Goal: Task Accomplishment & Management: Use online tool/utility

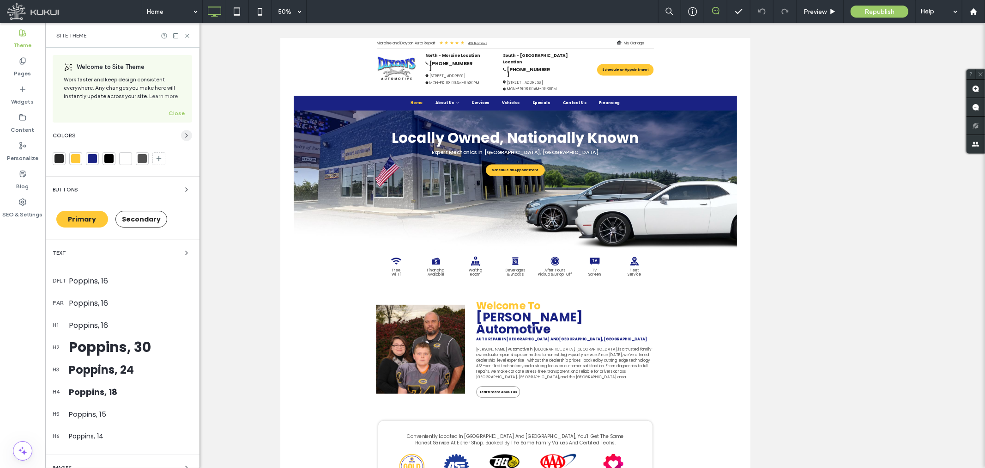
click at [183, 134] on icon "button" at bounding box center [186, 135] width 7 height 7
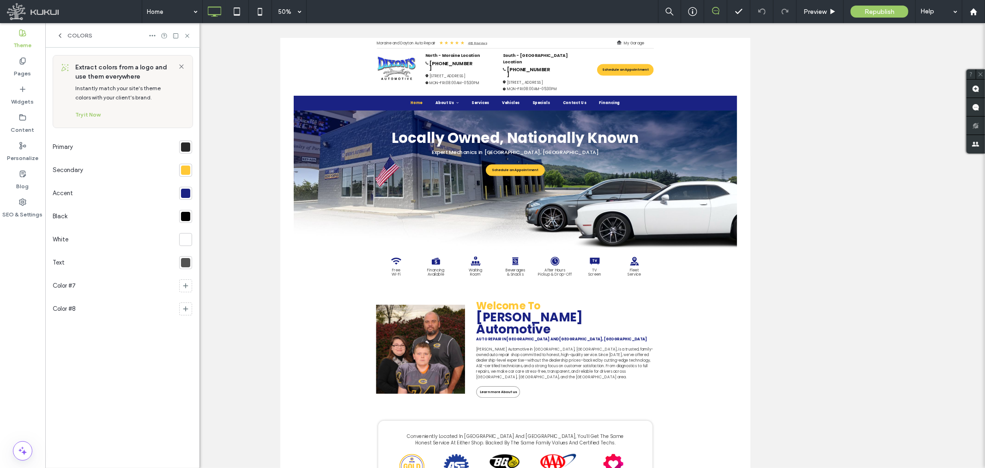
click at [185, 196] on div at bounding box center [185, 192] width 9 height 9
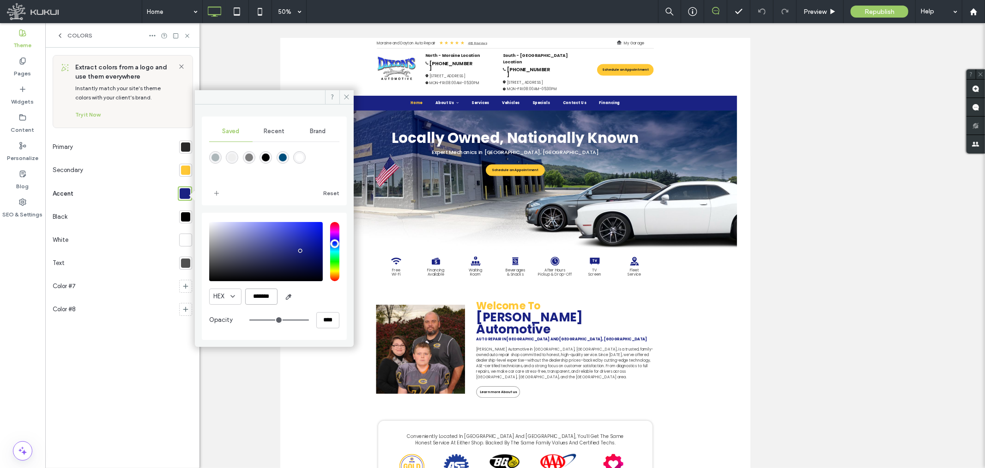
click at [265, 293] on input "*******" at bounding box center [261, 296] width 32 height 16
click at [348, 96] on use at bounding box center [347, 97] width 5 height 5
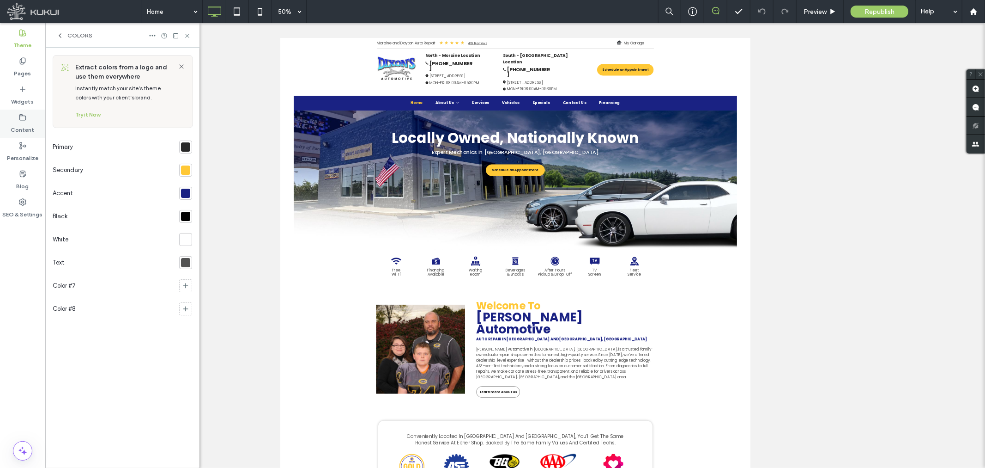
drag, startPoint x: 26, startPoint y: 66, endPoint x: 26, endPoint y: 122, distance: 56.8
click at [26, 66] on label "Pages" at bounding box center [22, 71] width 17 height 13
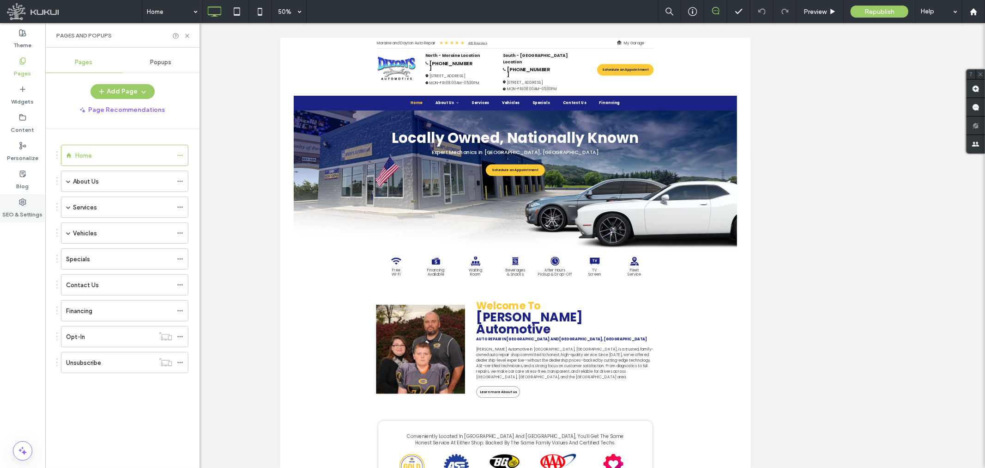
click at [21, 204] on use at bounding box center [22, 202] width 6 height 6
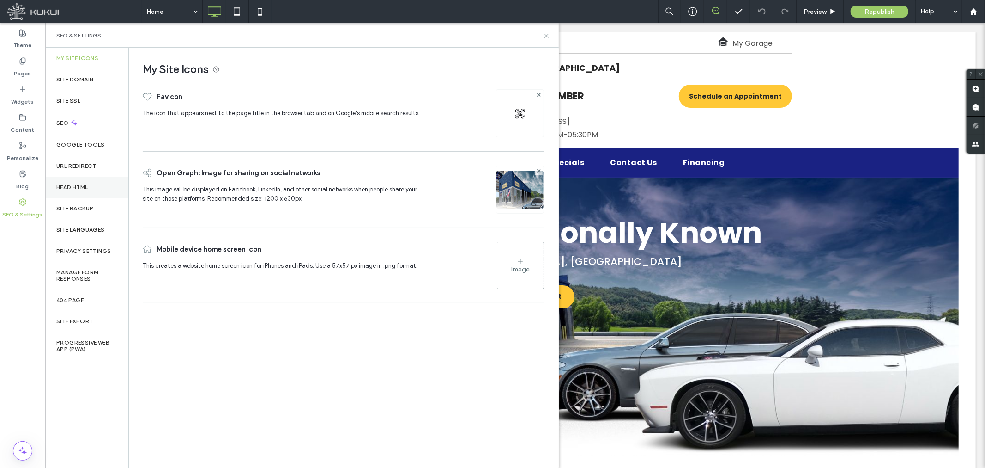
click at [80, 185] on label "Head HTML" at bounding box center [72, 187] width 32 height 6
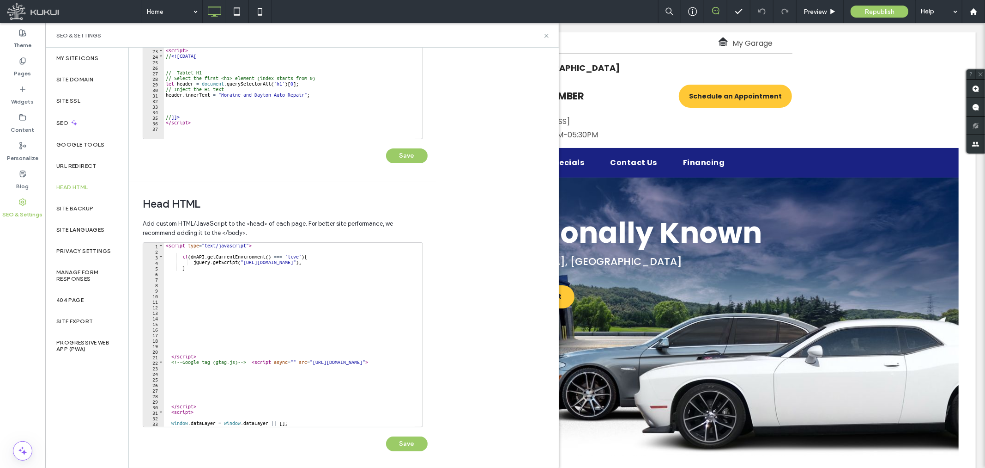
scroll to position [165, 0]
click at [215, 125] on div "</ script > </ div > < link href = "https://zapi.kukui.com/_WebBuilderAssets/Se…" at bounding box center [334, 44] width 341 height 187
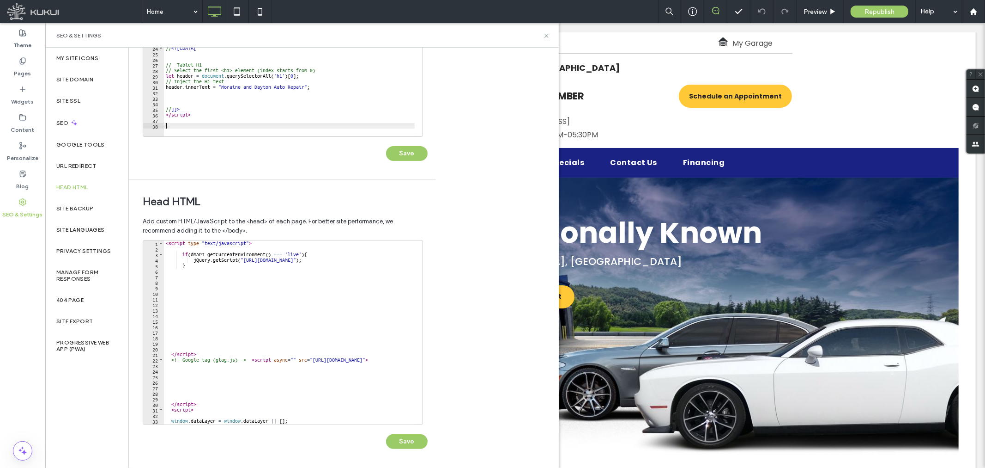
scroll to position [34, 0]
type textarea "********"
paste textarea "Cursor at row 39"
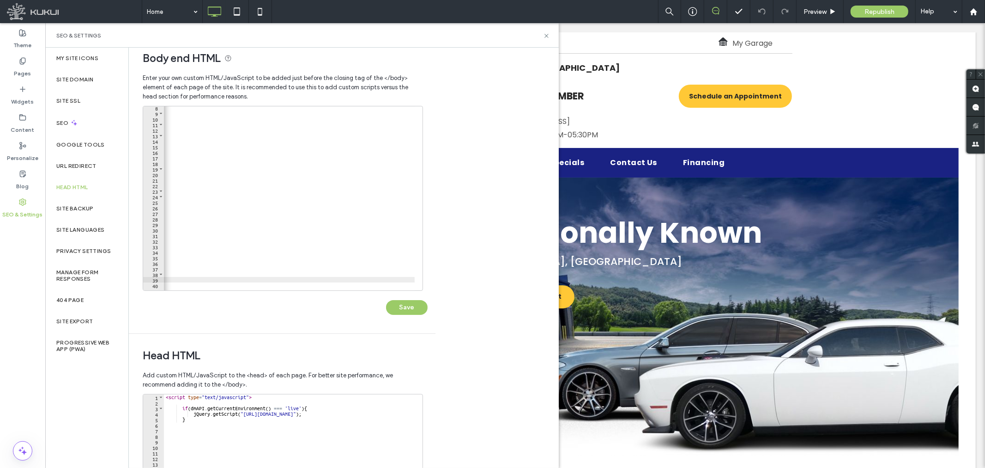
scroll to position [0, 888]
click at [192, 279] on div "< link href = "https://zapi.kukui.com/_WebBuilderAssets/Secured/GlobalSettings/…" at bounding box center [194, 198] width 1837 height 187
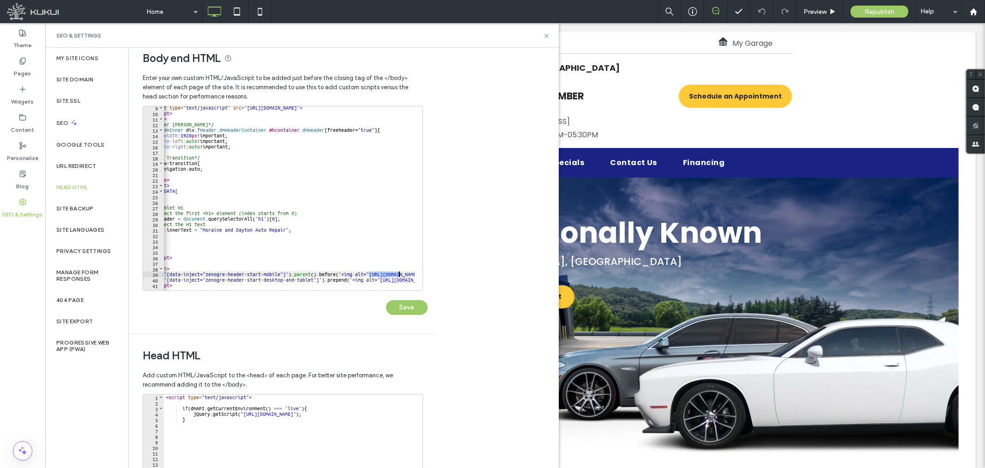
drag, startPoint x: 245, startPoint y: 273, endPoint x: 398, endPoint y: 271, distance: 153.4
click at [398, 271] on div "< script type = "text/javascript" src = "https://zapi.kukui.com/_WebBuilderAsse…" at bounding box center [613, 198] width 934 height 187
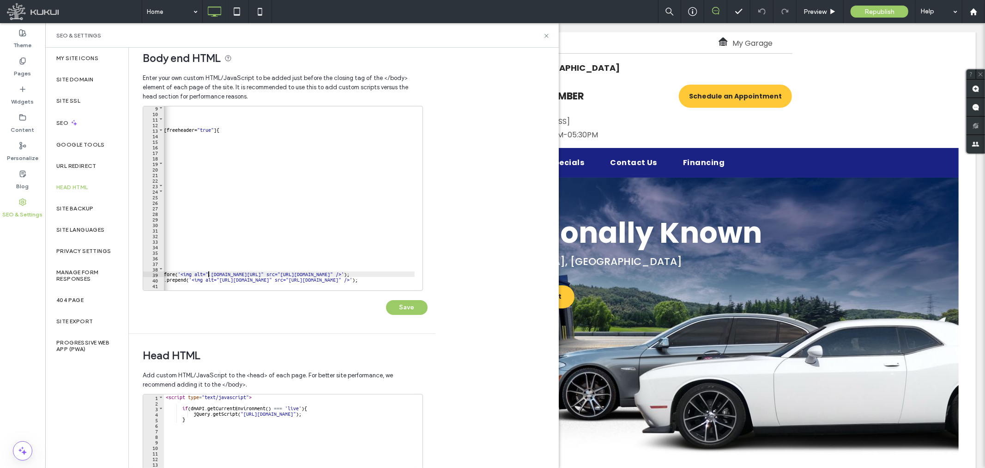
scroll to position [0, 181]
click at [386, 274] on div "< script type = "text/javascript" src = "https://zapi.kukui.com/_WebBuilderAsse…" at bounding box center [450, 198] width 934 height 187
click at [322, 274] on div "< script type = "text/javascript" src = "https://zapi.kukui.com/_WebBuilderAsse…" at bounding box center [450, 198] width 934 height 187
click at [207, 272] on div "< script type = "text/javascript" src = "https://zapi.kukui.com/_WebBuilderAsse…" at bounding box center [450, 198] width 934 height 187
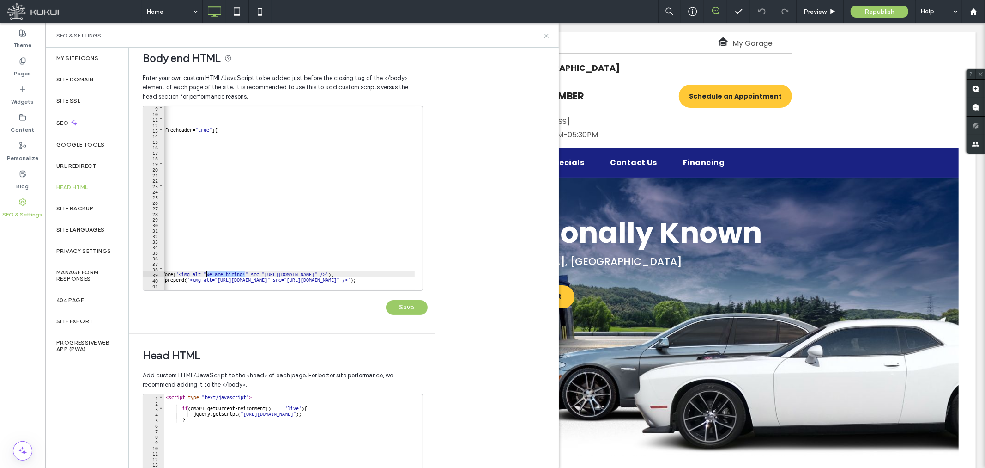
click at [219, 280] on div at bounding box center [450, 285] width 934 height 10
click at [399, 277] on div "< script type = "text/javascript" src = "https://zapi.kukui.com/_WebBuilderAsse…" at bounding box center [450, 198] width 934 height 187
click at [367, 279] on div "< script type = "text/javascript" src = "https://zapi.kukui.com/_WebBuilderAsse…" at bounding box center [360, 198] width 754 height 187
paste textarea "Cursor at row 40"
click at [248, 273] on div "< script type = "text/javascript" src = "https://zapi.kukui.com/_WebBuilderAsse…" at bounding box center [305, 198] width 644 height 187
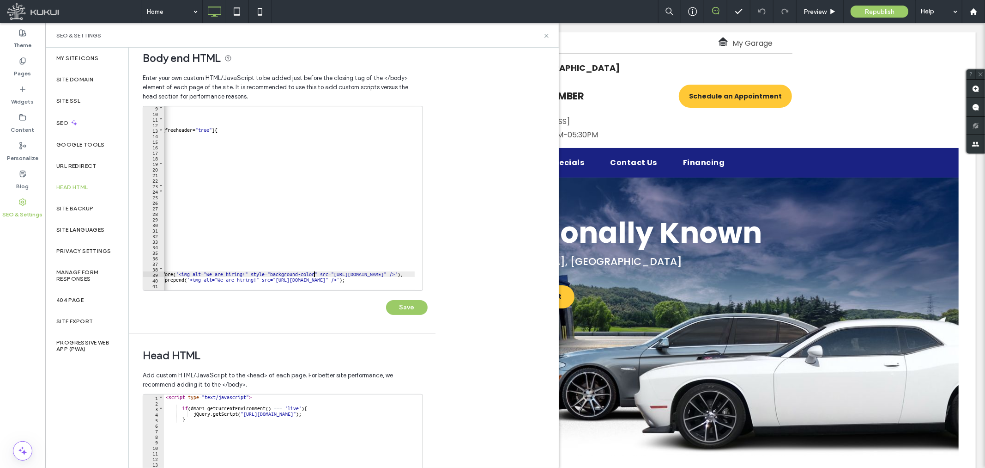
scroll to position [0, 28]
paste textarea "******"
click at [322, 272] on div "< script type = "text/javascript" src = "https://zapi.kukui.com/_WebBuilderAsse…" at bounding box center [343, 198] width 721 height 187
click at [321, 273] on div "< script type = "text/javascript" src = "https://zapi.kukui.com/_WebBuilderAsse…" at bounding box center [343, 198] width 721 height 187
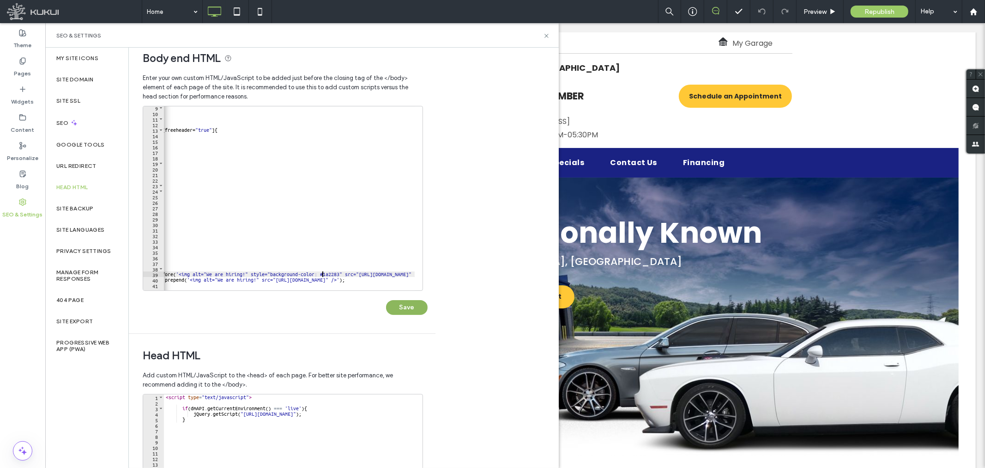
type textarea "**********"
click at [398, 302] on button "Save" at bounding box center [407, 307] width 42 height 15
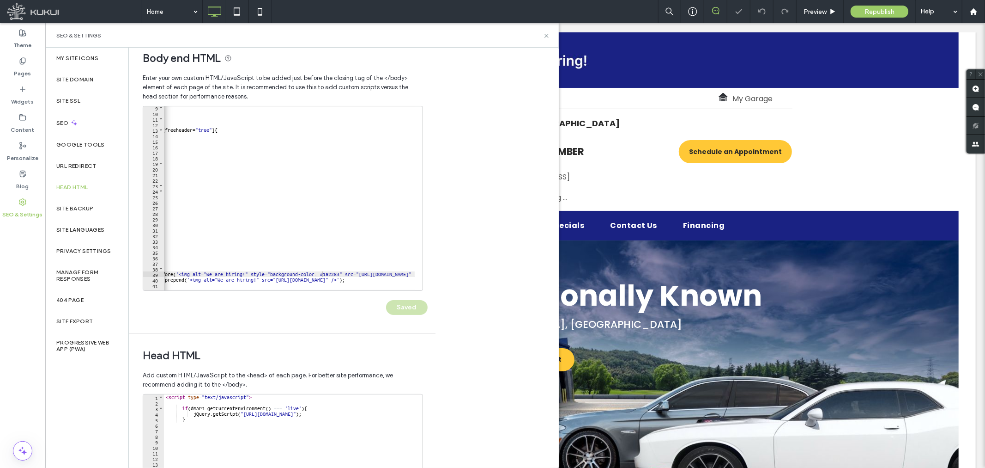
scroll to position [0, 0]
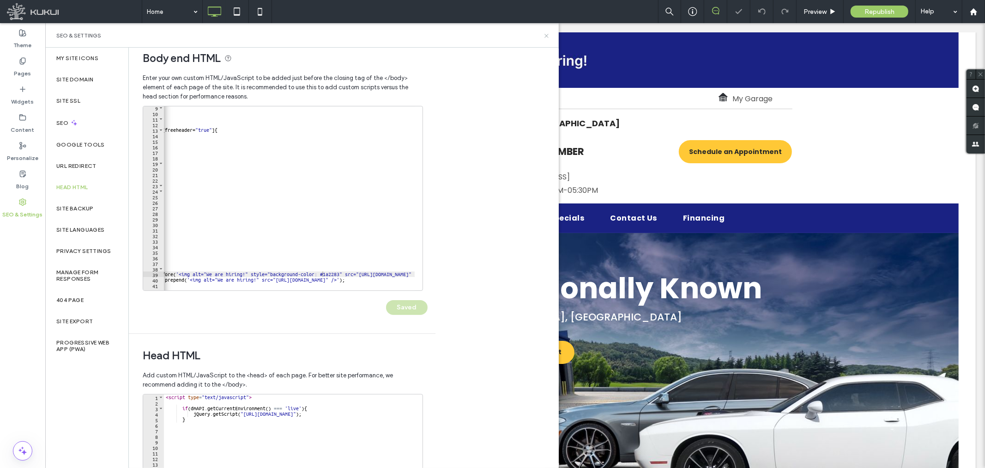
click at [543, 35] on icon at bounding box center [546, 35] width 7 height 7
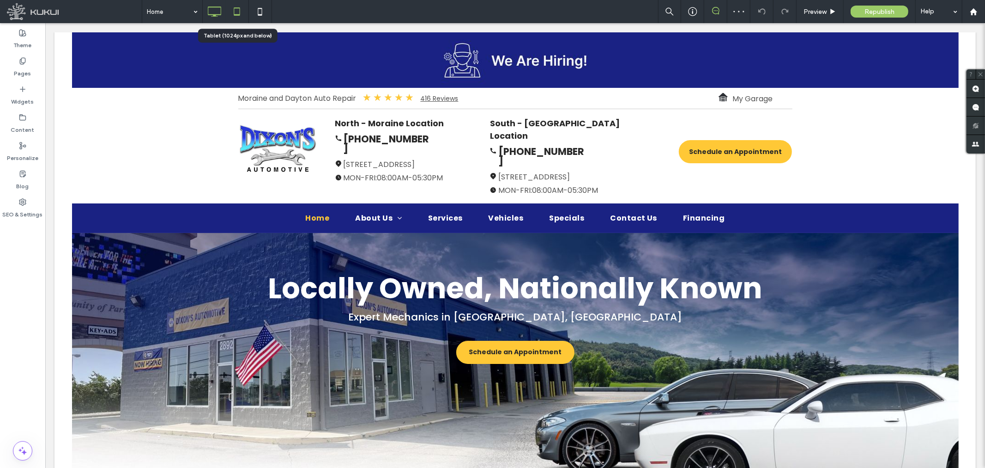
click at [234, 12] on use at bounding box center [237, 11] width 6 height 8
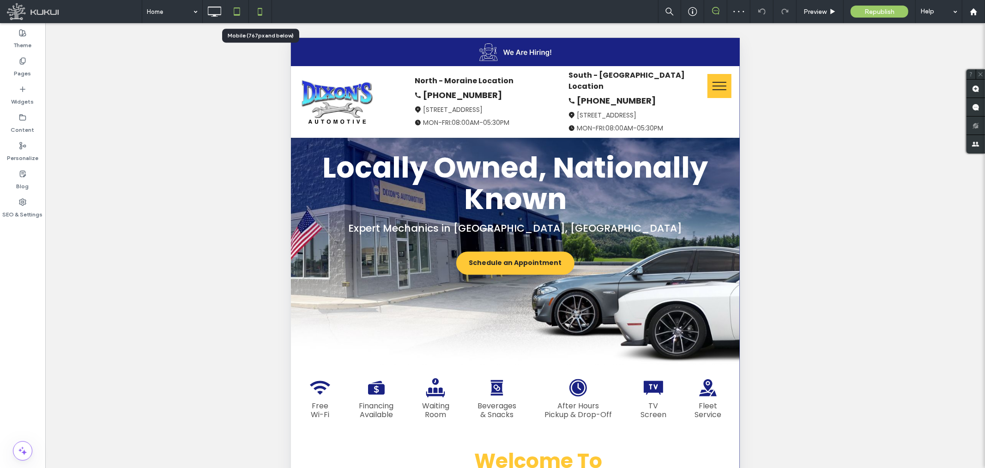
click at [264, 11] on icon at bounding box center [260, 11] width 18 height 18
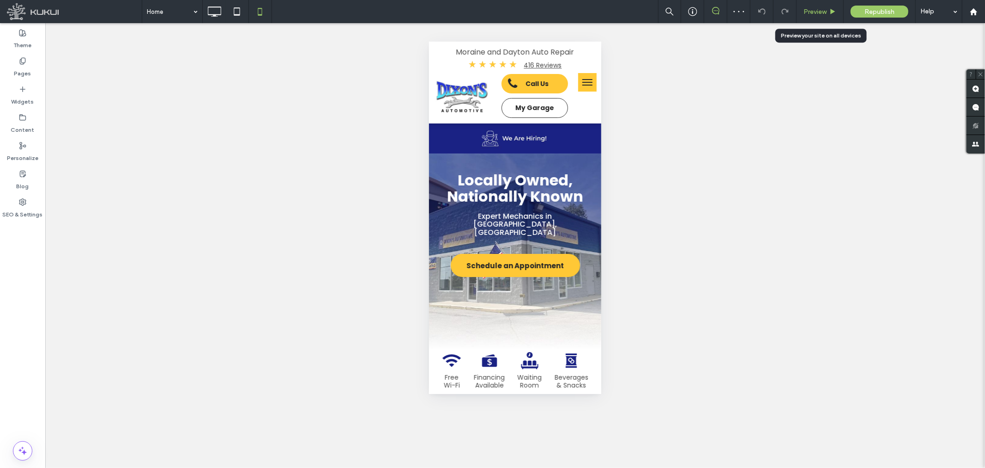
click at [804, 7] on div "Preview" at bounding box center [820, 11] width 47 height 23
click at [805, 12] on span "Preview" at bounding box center [815, 12] width 23 height 8
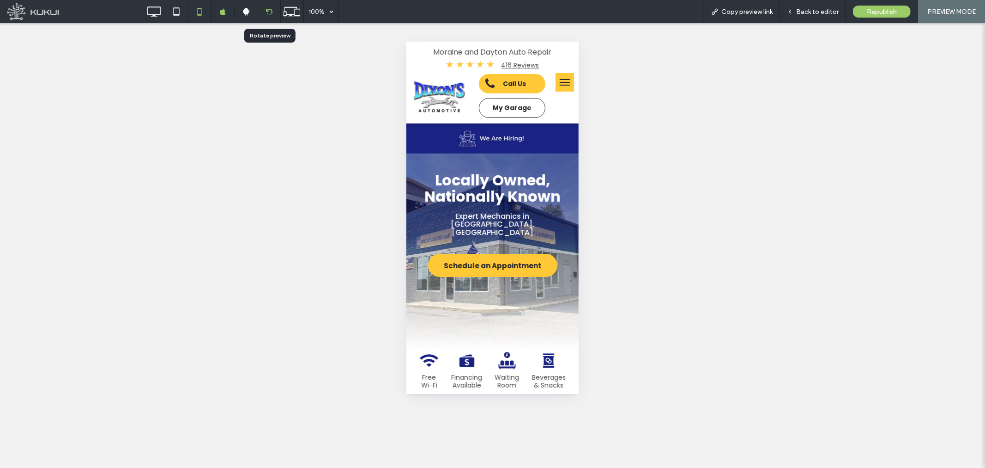
click at [271, 11] on icon at bounding box center [269, 11] width 7 height 7
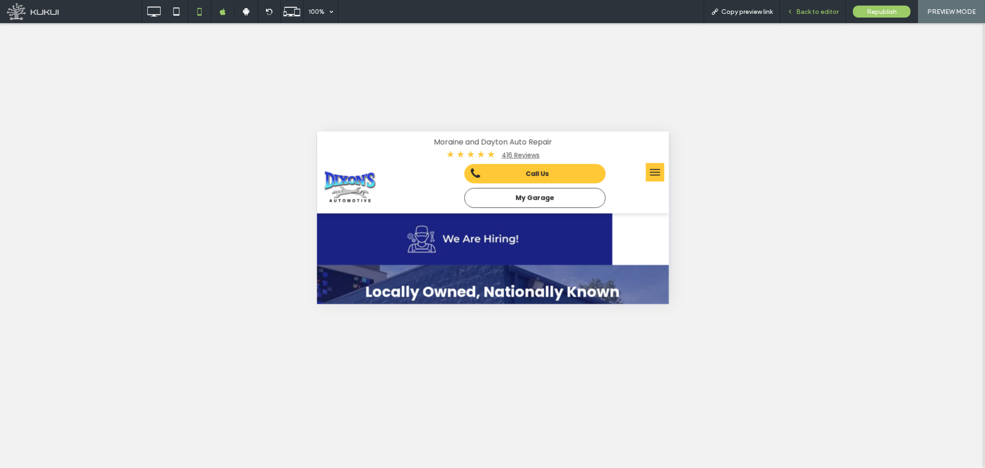
click at [804, 10] on span "Back to editor" at bounding box center [818, 12] width 43 height 8
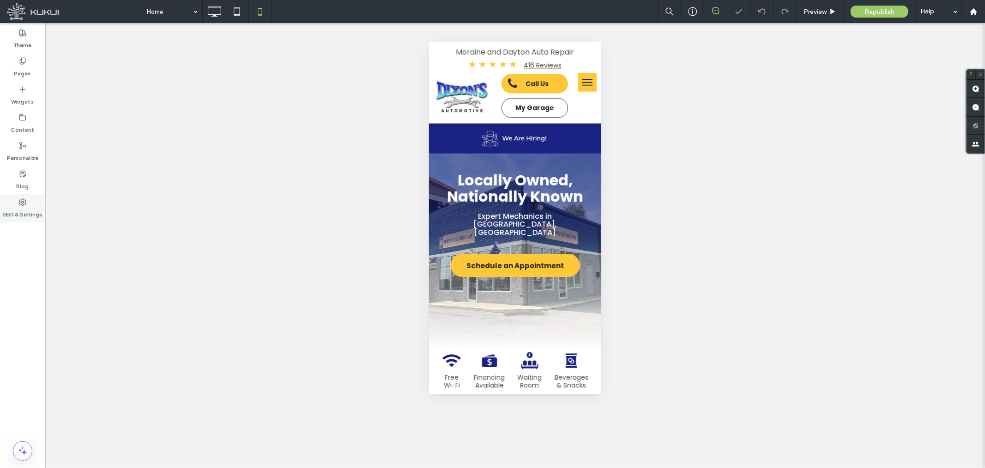
click at [17, 210] on label "SEO & Settings" at bounding box center [23, 212] width 40 height 13
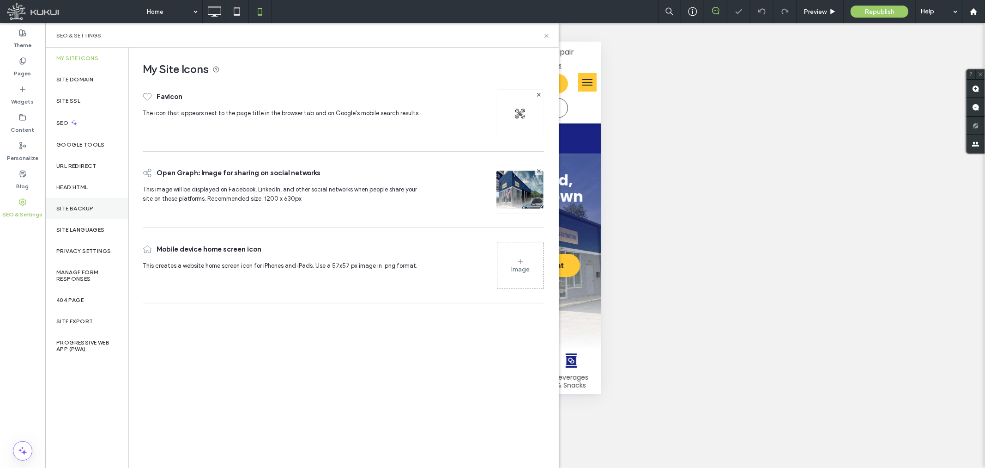
click at [84, 206] on label "Site Backup" at bounding box center [74, 208] width 37 height 6
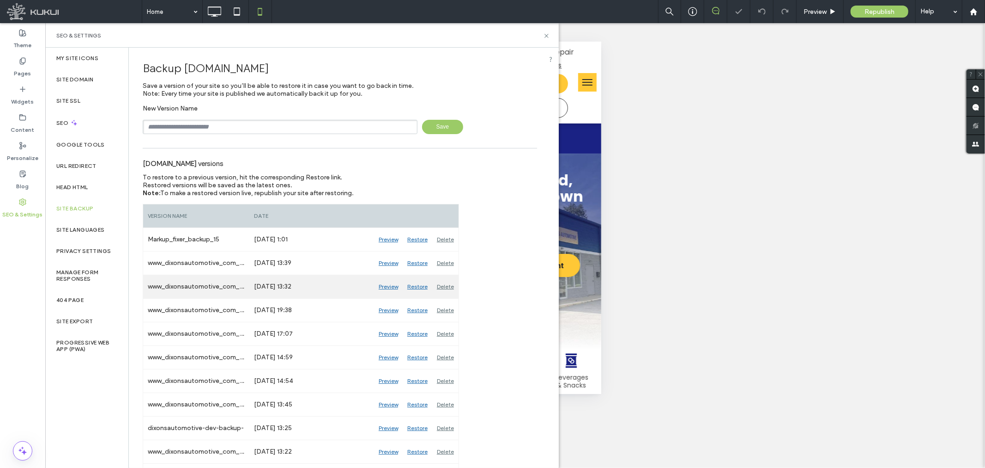
scroll to position [103, 0]
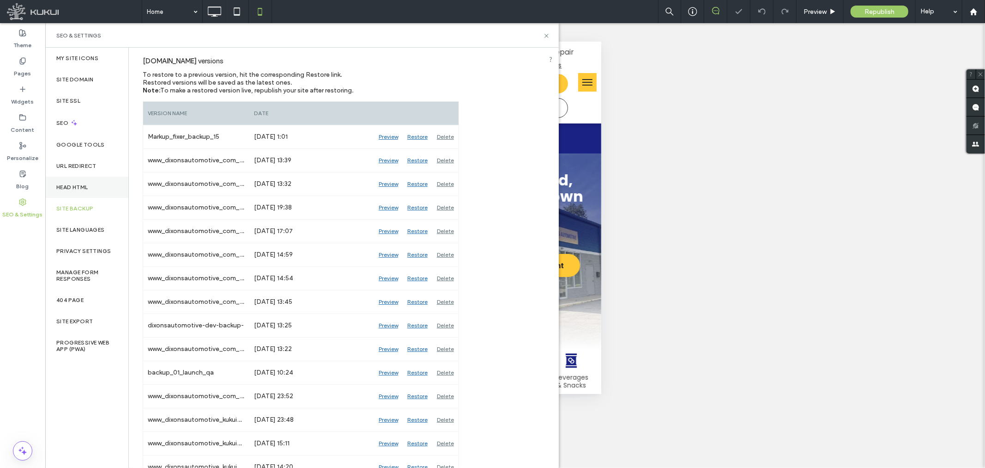
click at [71, 184] on label "Head HTML" at bounding box center [72, 187] width 32 height 6
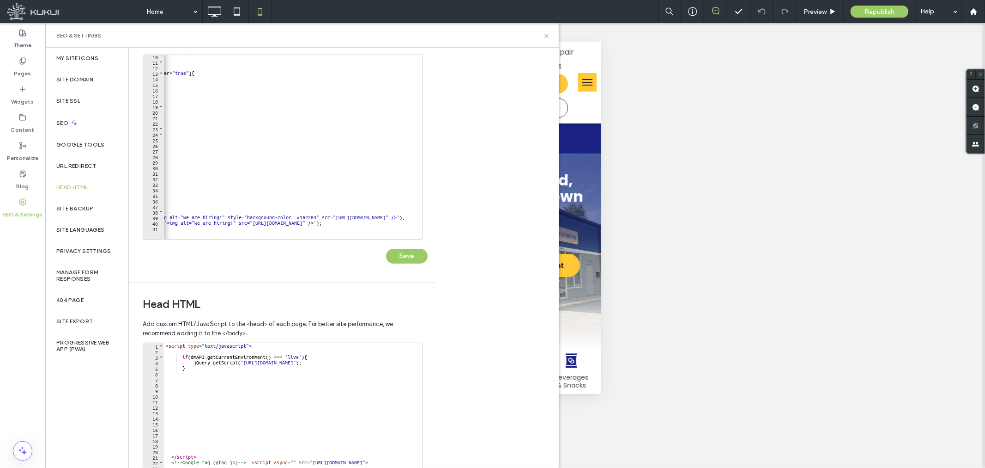
scroll to position [0, 207]
drag, startPoint x: 314, startPoint y: 215, endPoint x: 243, endPoint y: 219, distance: 71.2
click at [243, 219] on div "</ script > < style > /*Header Max-Width*/ * #dm .dmInner div .fHeader.dmHeader…" at bounding box center [319, 147] width 724 height 187
type textarea "**********"
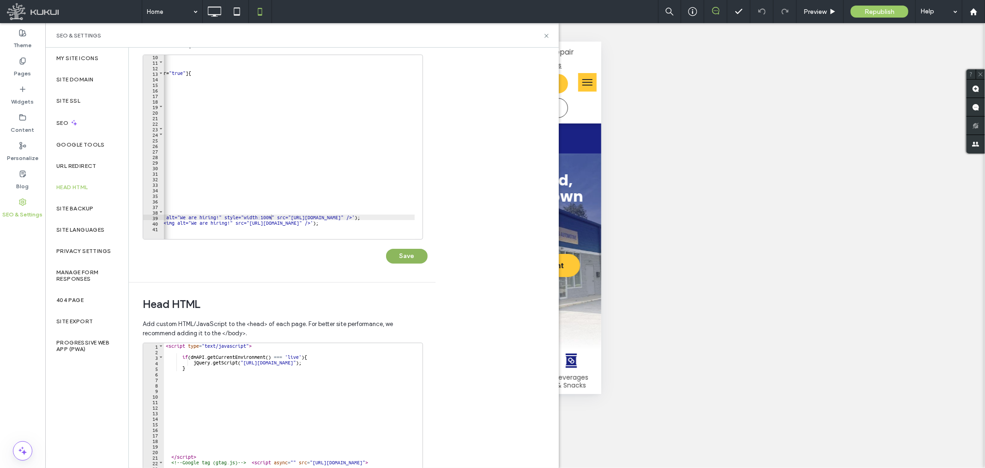
click at [399, 253] on button "Save" at bounding box center [407, 256] width 42 height 15
click at [547, 35] on use at bounding box center [547, 36] width 4 height 4
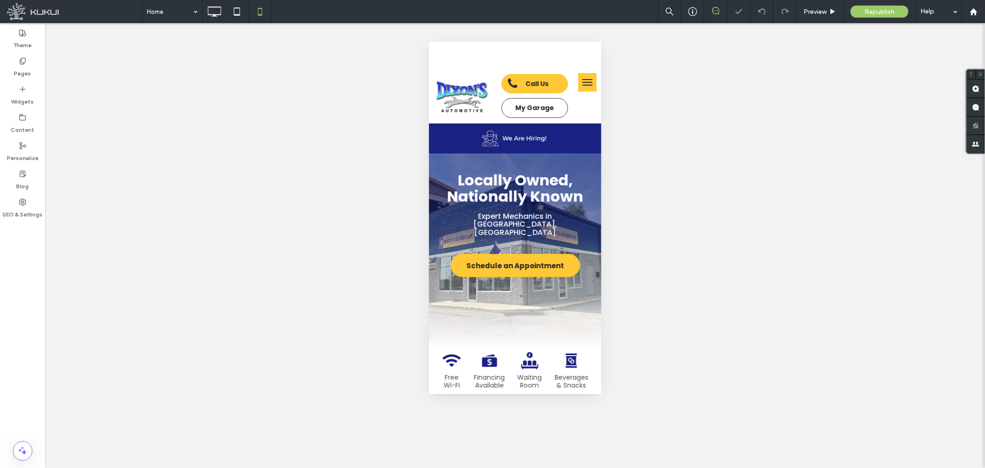
scroll to position [0, 0]
click at [814, 15] on div "Preview" at bounding box center [820, 11] width 47 height 23
click at [805, 5] on div "Preview" at bounding box center [820, 11] width 47 height 23
click at [807, 10] on span "Preview" at bounding box center [815, 12] width 23 height 8
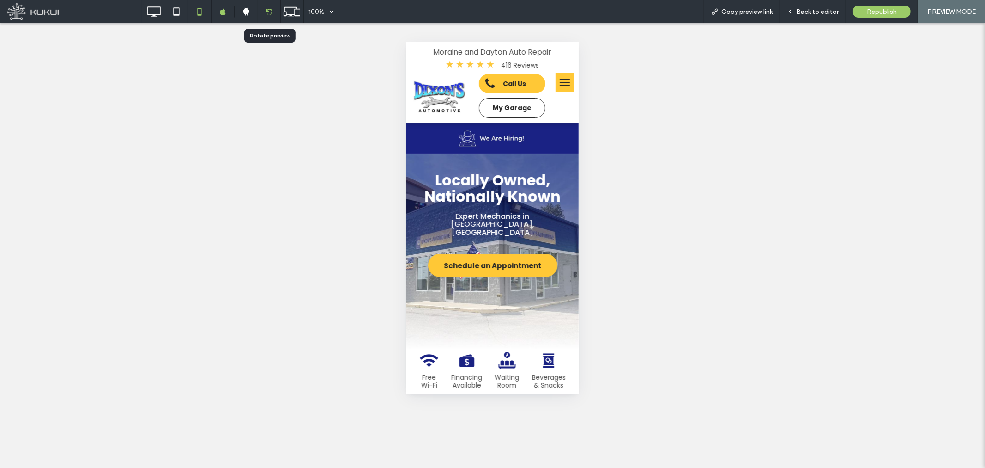
click at [274, 8] on div at bounding box center [269, 11] width 22 height 7
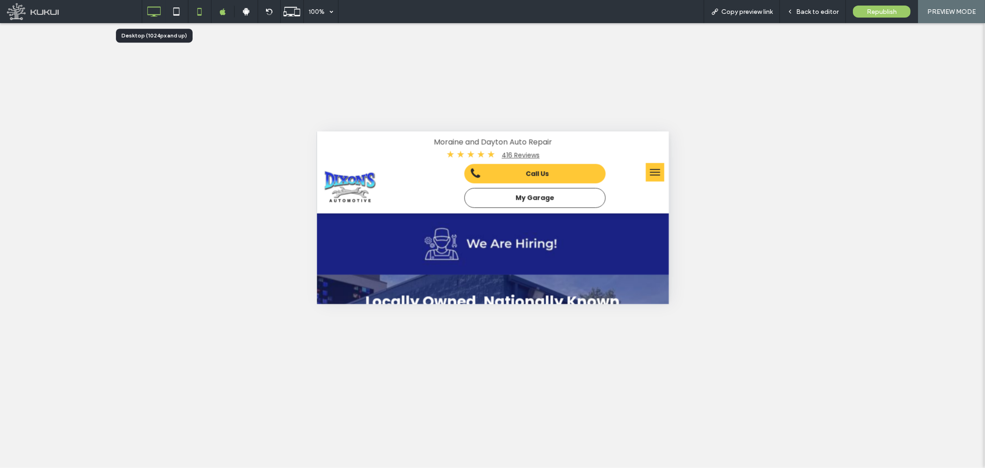
click at [150, 12] on icon at bounding box center [154, 11] width 18 height 18
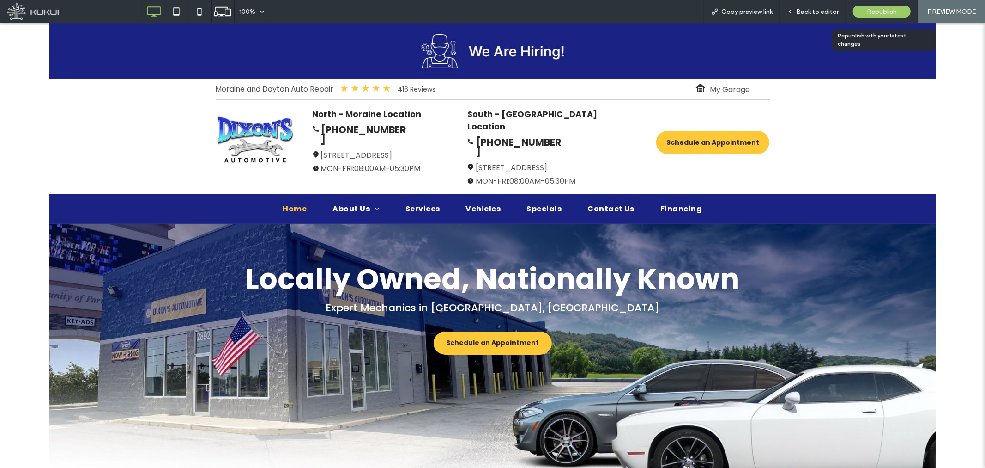
click at [867, 14] on span "Republish" at bounding box center [882, 12] width 30 height 8
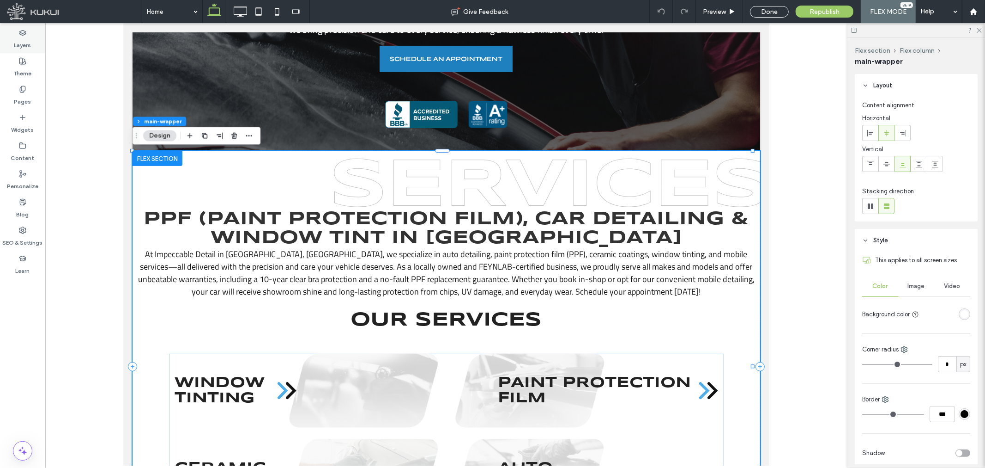
click at [19, 35] on icon at bounding box center [22, 32] width 7 height 7
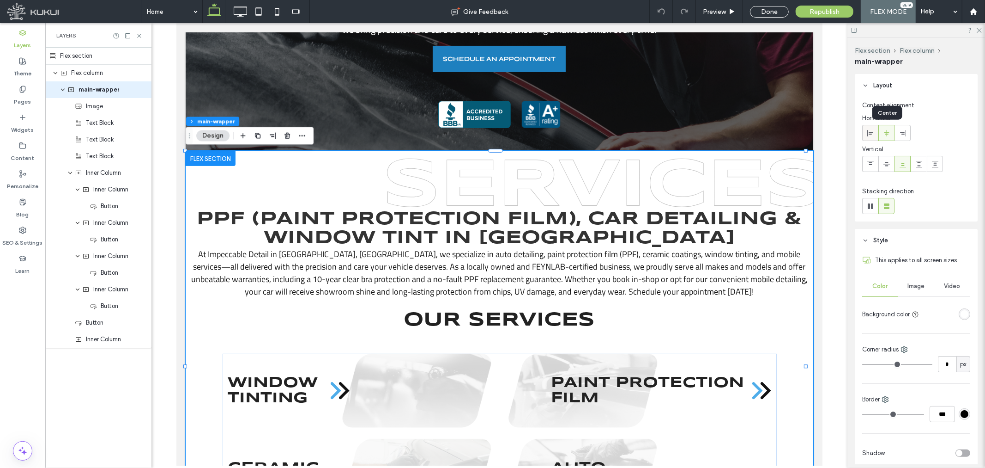
click at [878, 130] on div at bounding box center [870, 132] width 15 height 15
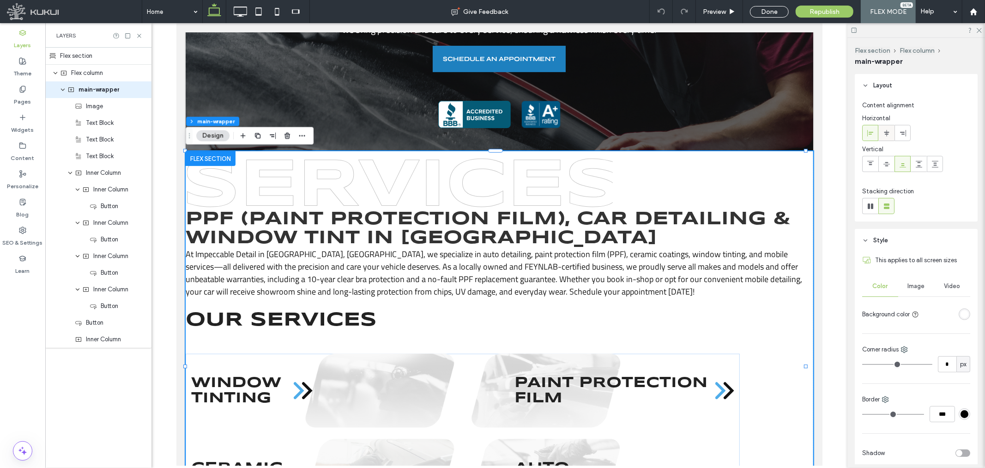
click at [888, 130] on icon at bounding box center [886, 132] width 7 height 7
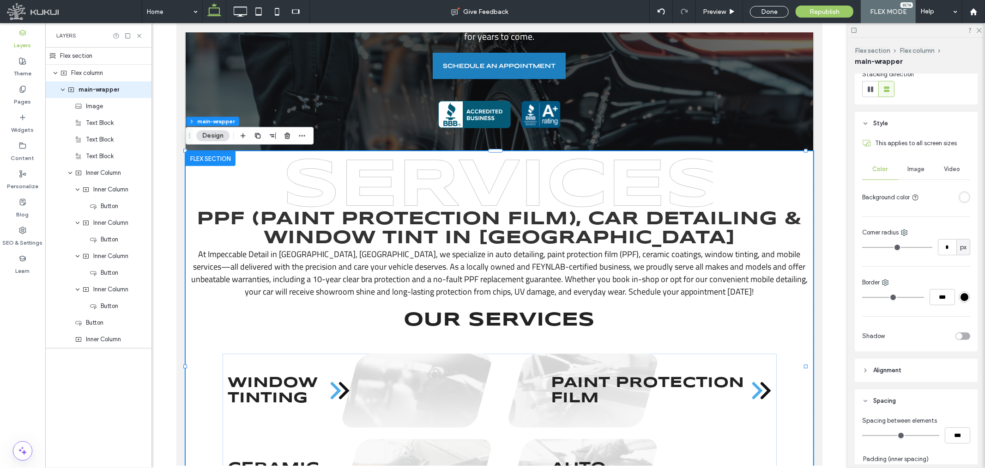
scroll to position [256, 0]
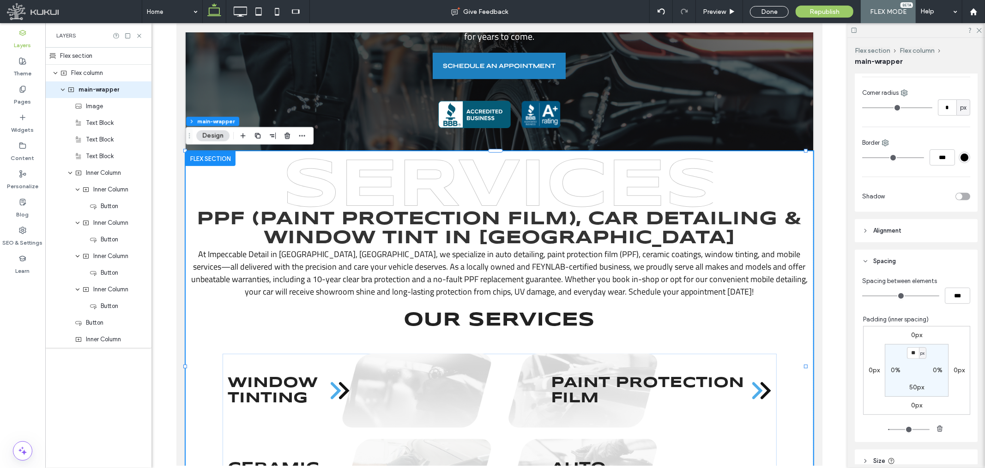
click at [885, 229] on span "Alignment" at bounding box center [888, 230] width 28 height 9
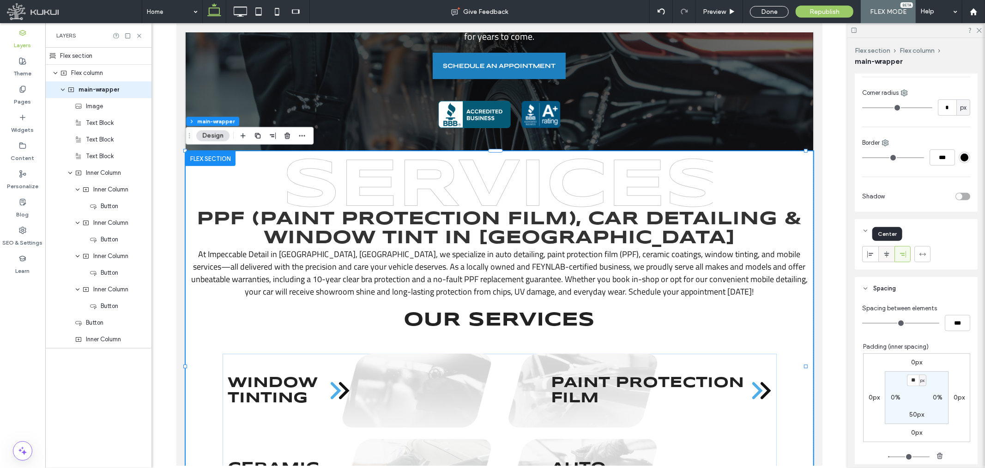
click at [890, 254] on icon at bounding box center [886, 253] width 7 height 7
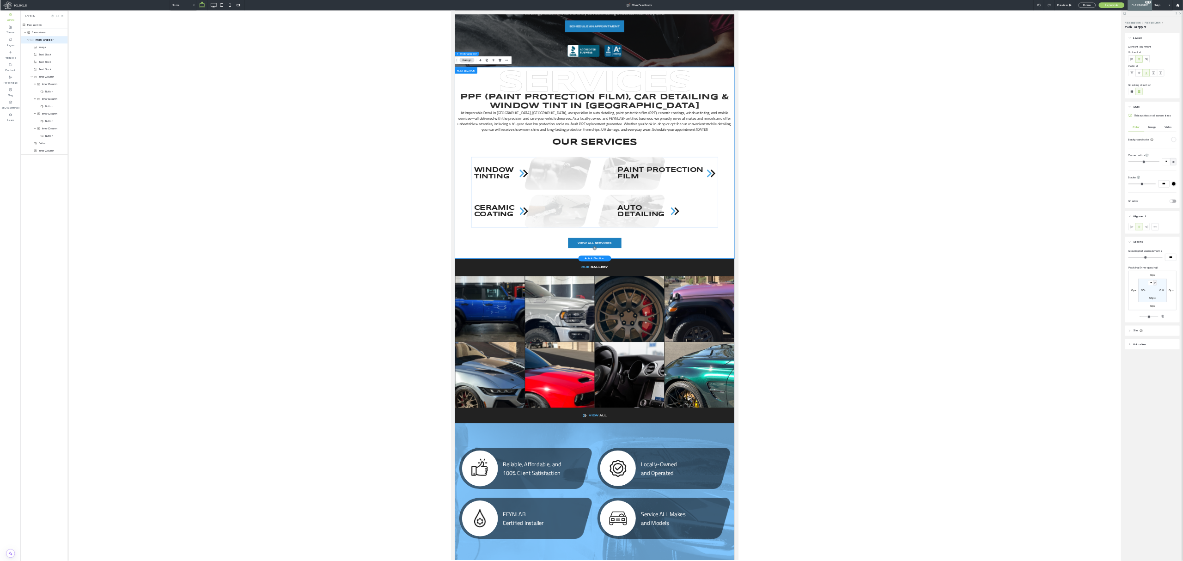
scroll to position [0, 0]
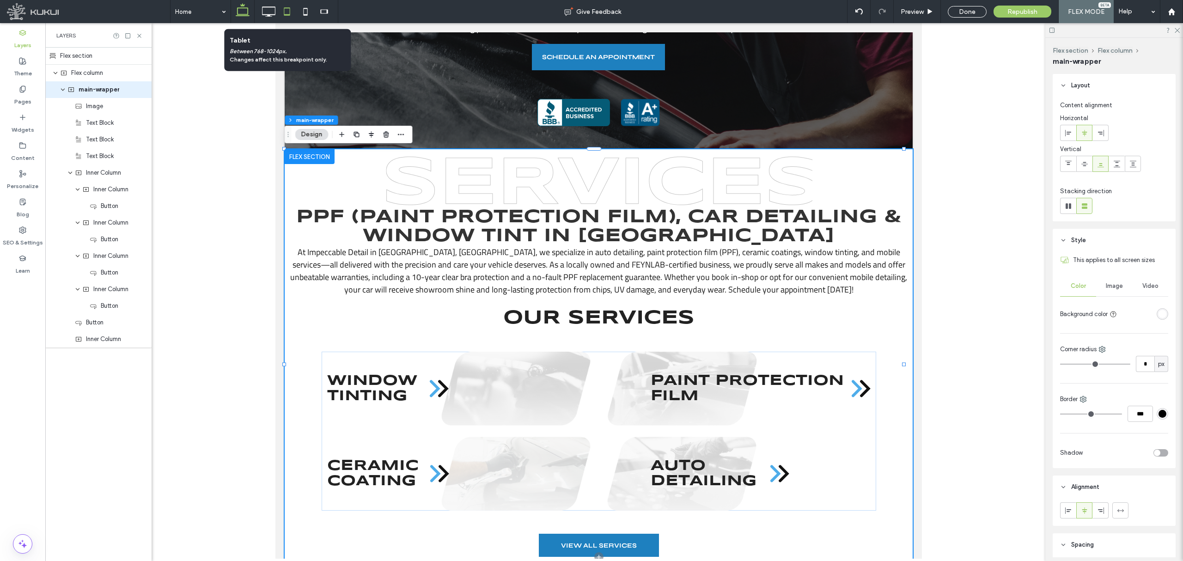
click at [278, 10] on icon at bounding box center [287, 11] width 18 height 18
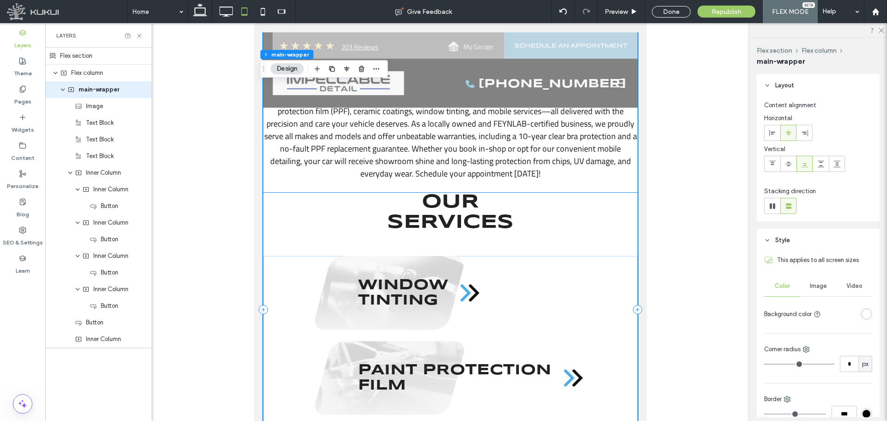
scroll to position [486, 0]
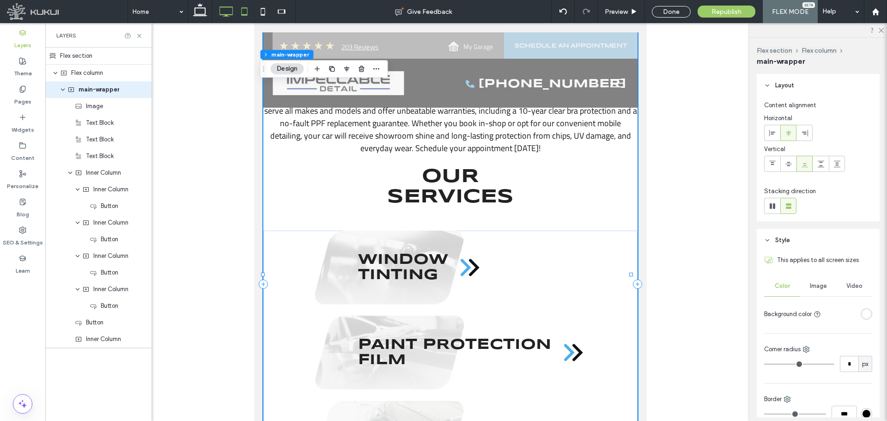
click at [224, 15] on use at bounding box center [226, 11] width 13 height 10
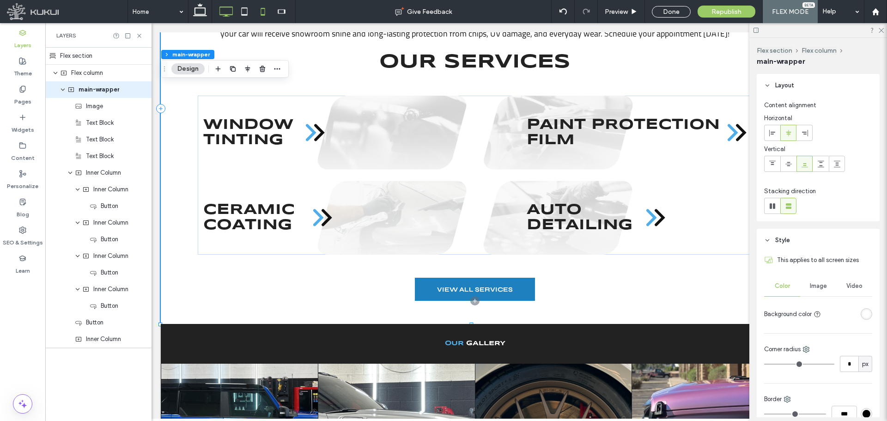
click at [265, 9] on use at bounding box center [263, 11] width 4 height 7
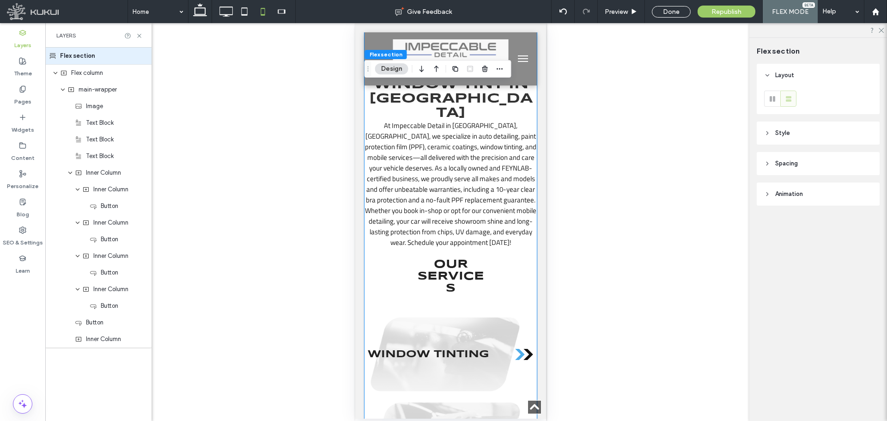
scroll to position [386, 0]
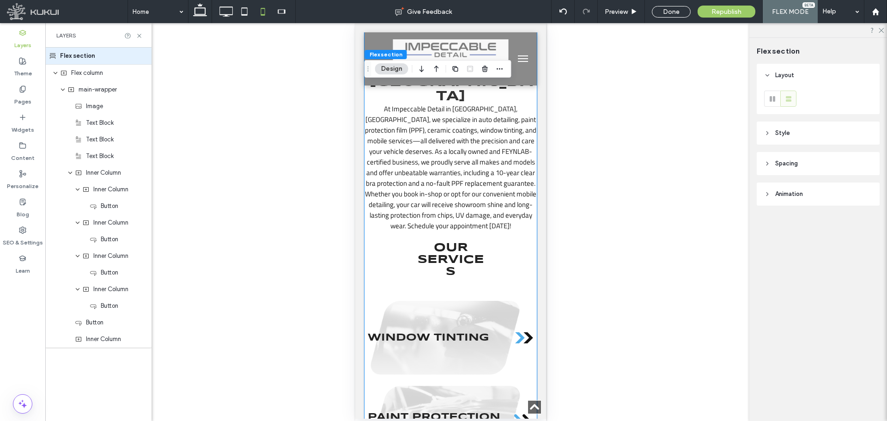
click at [457, 242] on span "Our Services" at bounding box center [450, 259] width 67 height 35
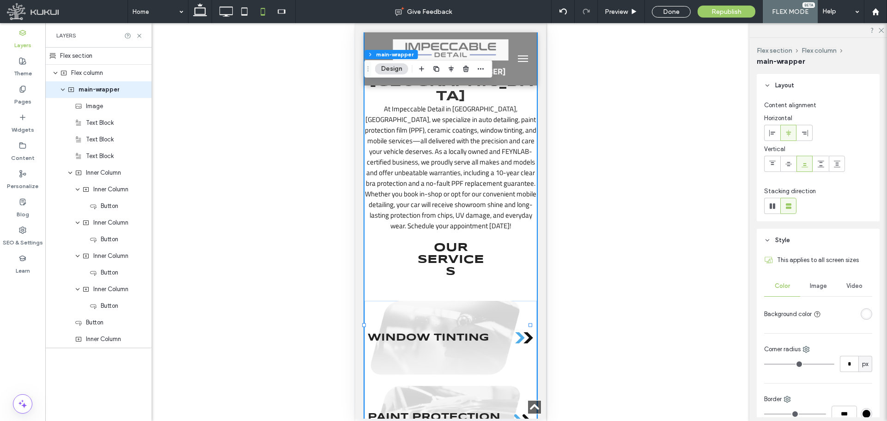
click at [447, 244] on span "Our Services" at bounding box center [450, 259] width 67 height 35
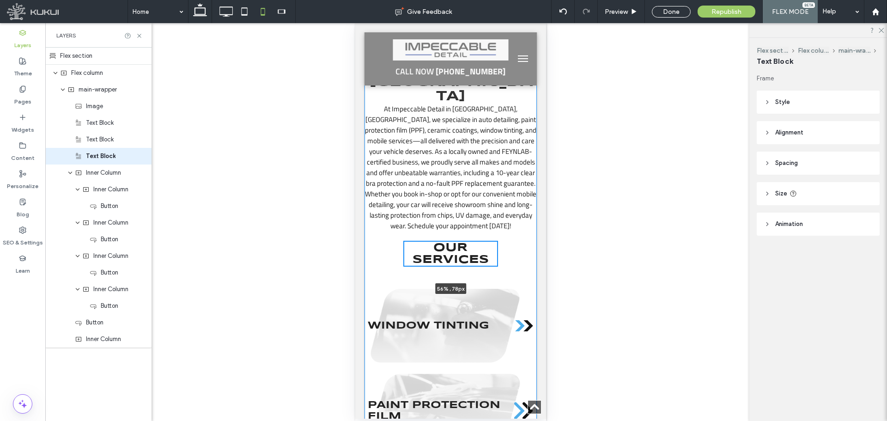
scroll to position [374, 0]
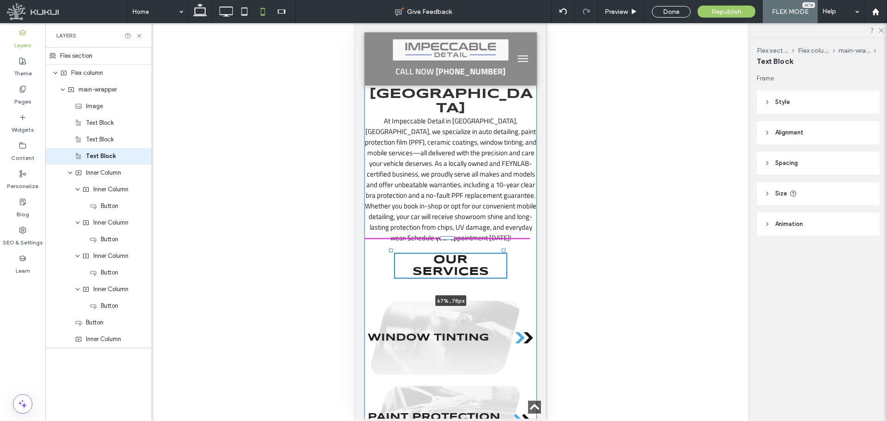
drag, startPoint x: 482, startPoint y: 243, endPoint x: 501, endPoint y: 241, distance: 19.5
click at [501, 241] on div "WINDOW TINTING PAINT PROTECTION FILM CERAMIC COATING AUTO DETAILING VIEW ALL SE…" at bounding box center [450, 338] width 172 height 699
type input "**"
type input "****"
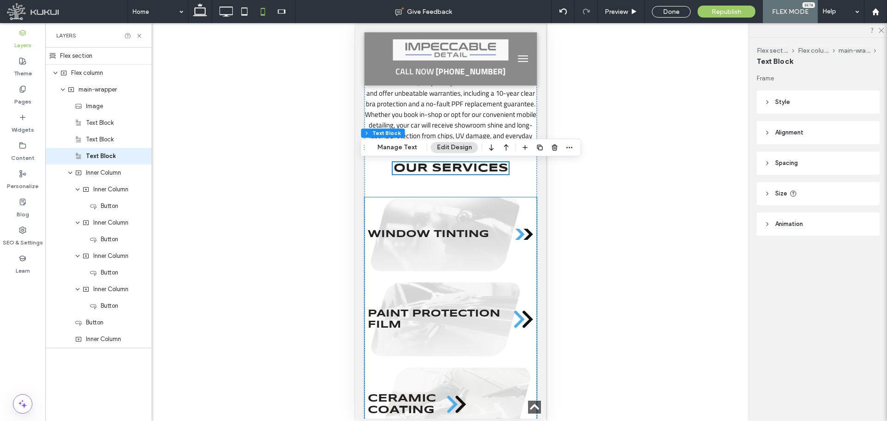
scroll to position [466, 0]
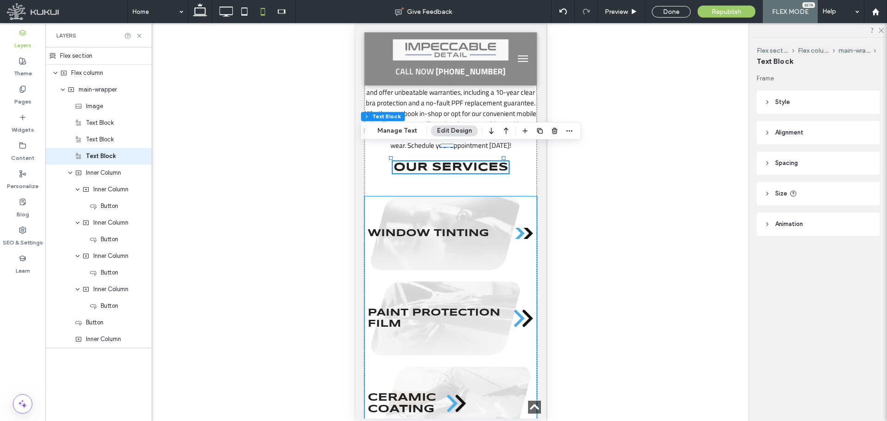
click at [464, 255] on div "WINDOW TINTING" at bounding box center [449, 233] width 165 height 74
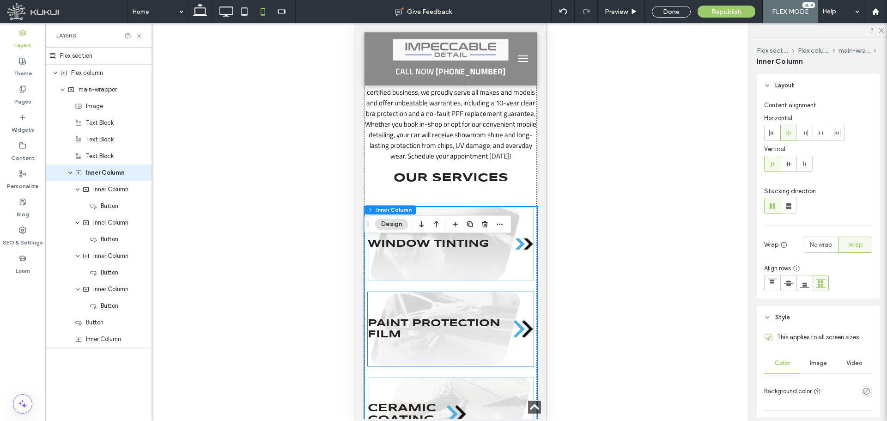
scroll to position [420, 0]
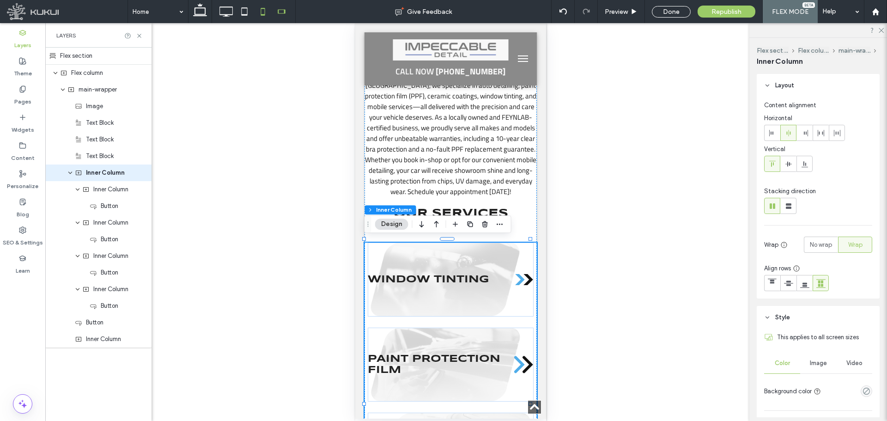
click at [281, 10] on icon at bounding box center [281, 11] width 18 height 18
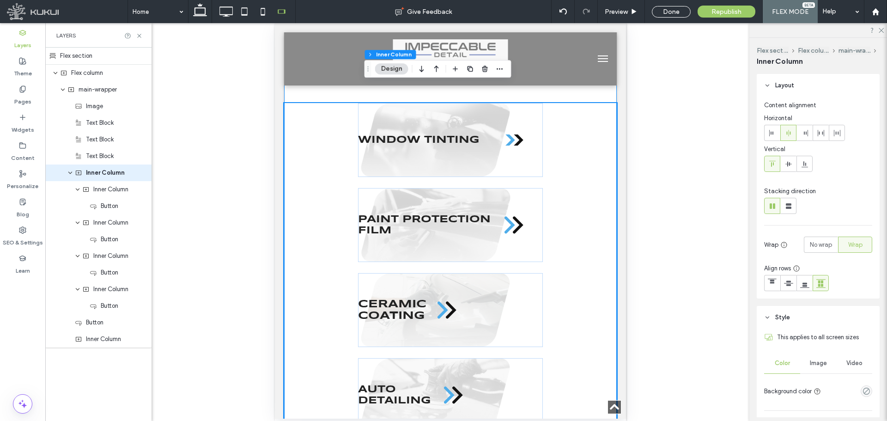
scroll to position [512, 0]
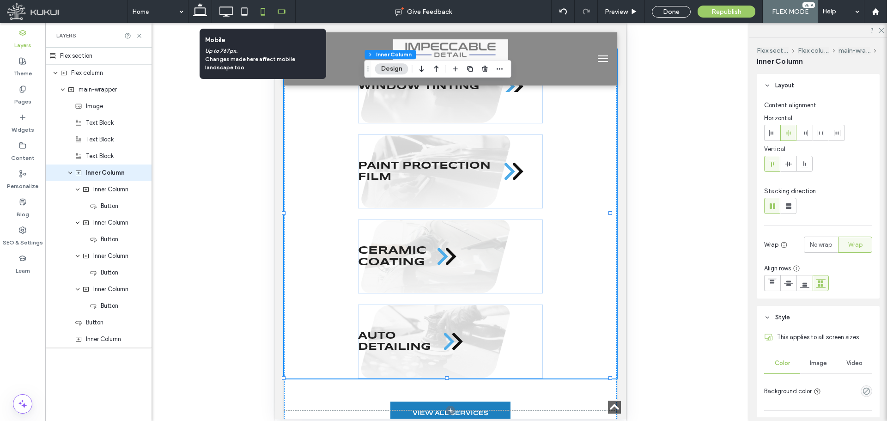
click at [260, 15] on icon at bounding box center [263, 11] width 18 height 18
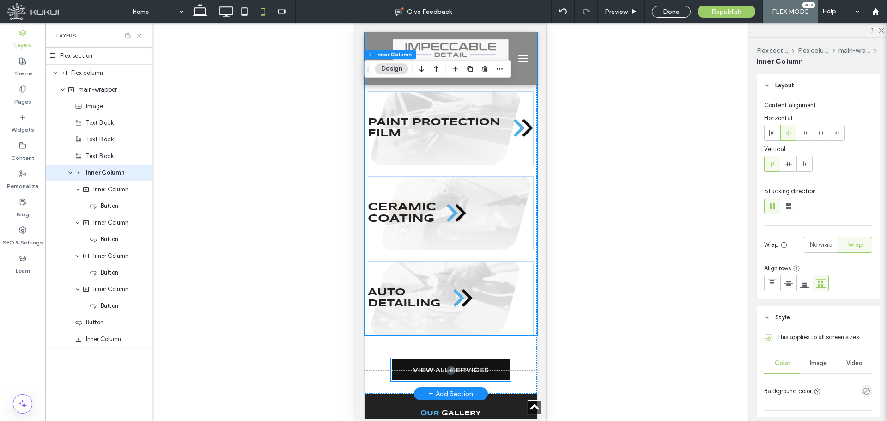
scroll to position [657, 0]
click at [494, 224] on div "CERAMIC COATING" at bounding box center [449, 213] width 165 height 74
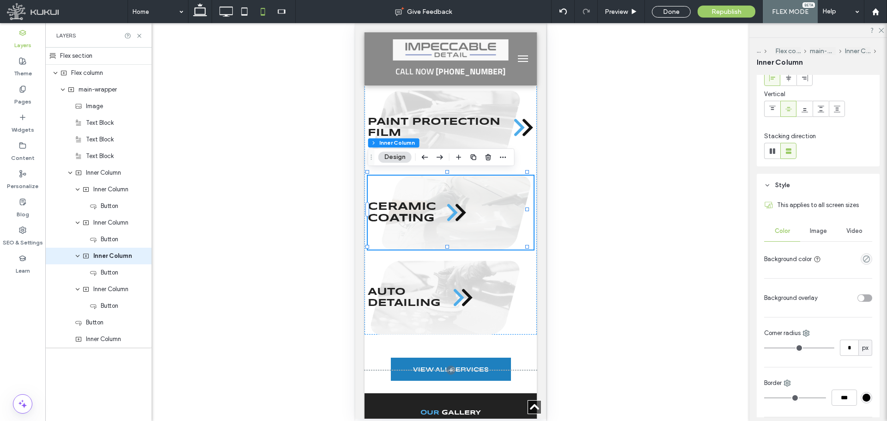
scroll to position [139, 0]
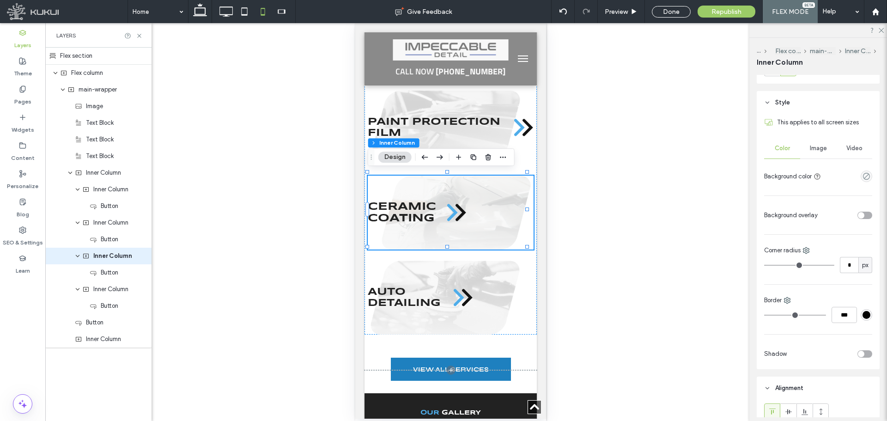
click at [815, 150] on span "Image" at bounding box center [818, 148] width 17 height 7
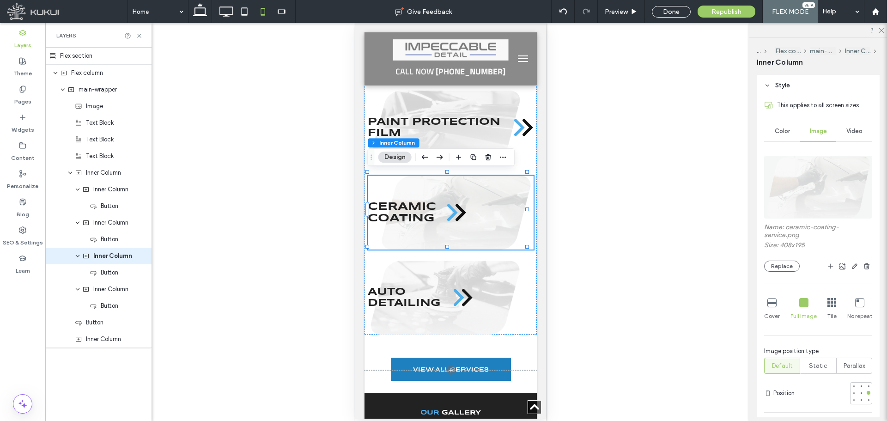
scroll to position [185, 0]
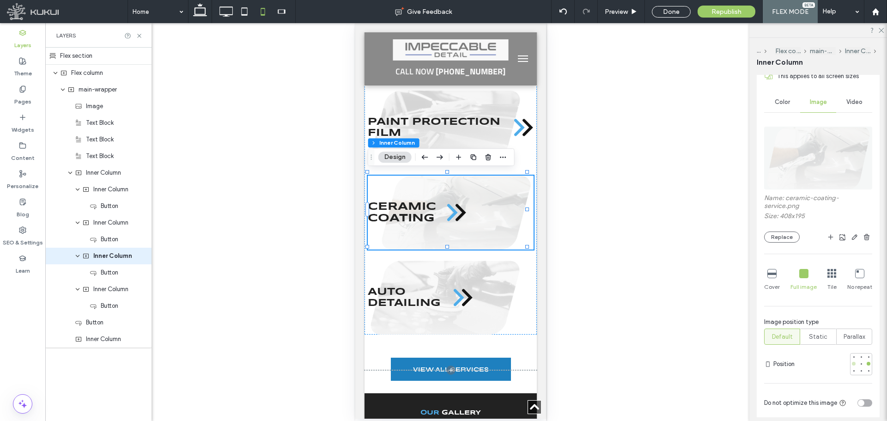
click at [851, 366] on div at bounding box center [854, 363] width 6 height 6
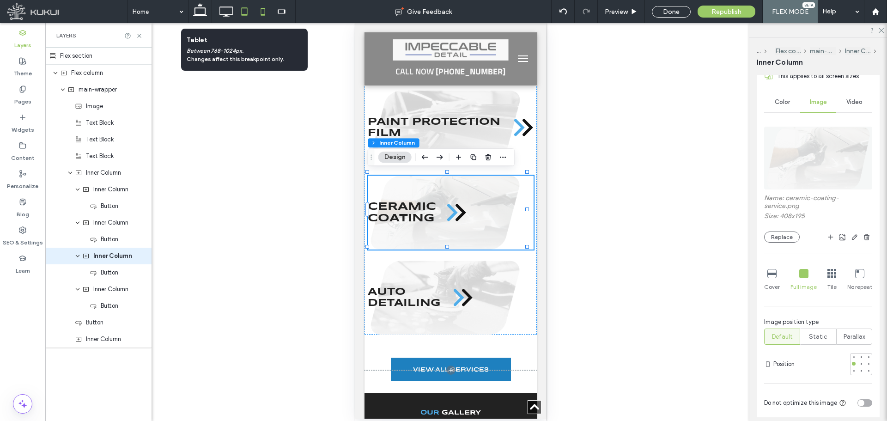
click at [244, 8] on use at bounding box center [245, 11] width 6 height 8
type input "***"
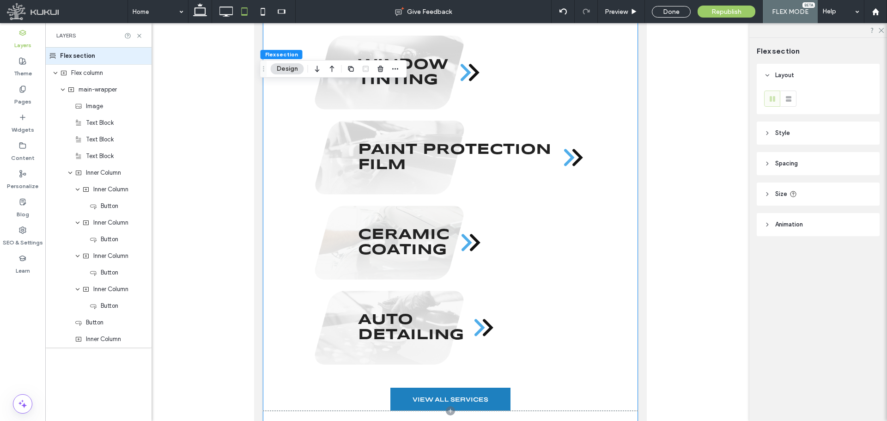
scroll to position [585, 0]
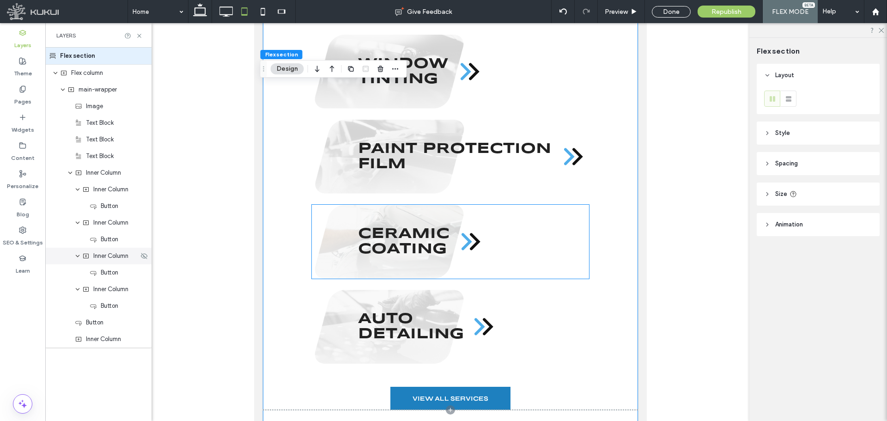
click at [108, 257] on span "Inner Column" at bounding box center [110, 255] width 35 height 9
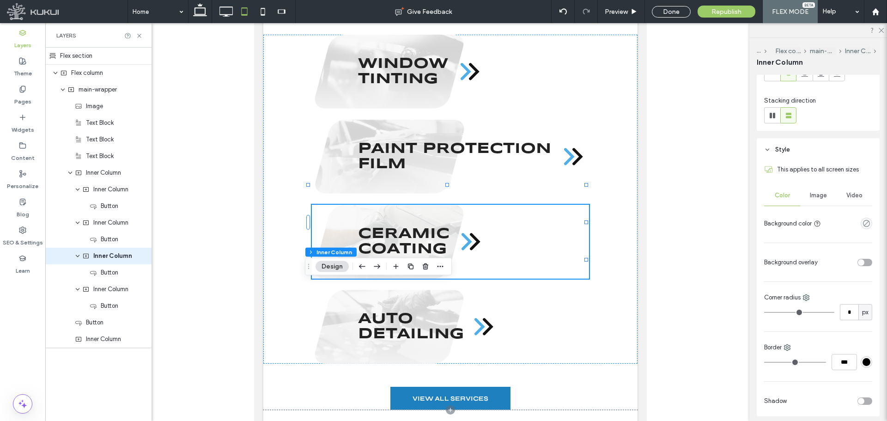
scroll to position [92, 0]
click at [817, 192] on span "Image" at bounding box center [818, 194] width 17 height 7
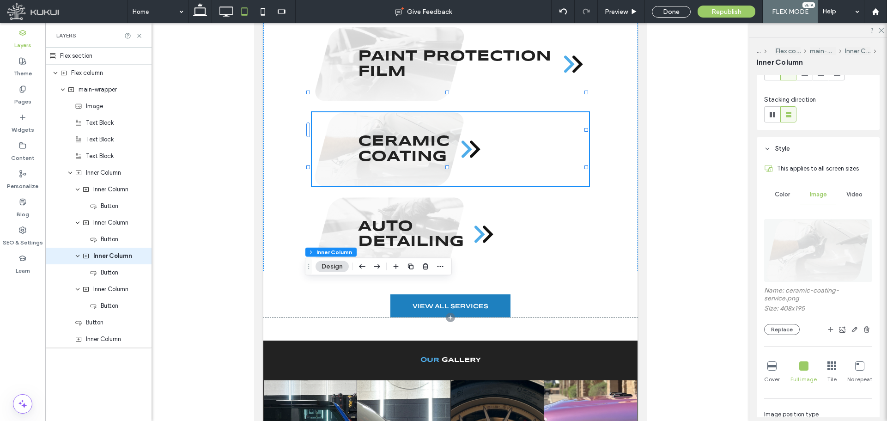
scroll to position [139, 0]
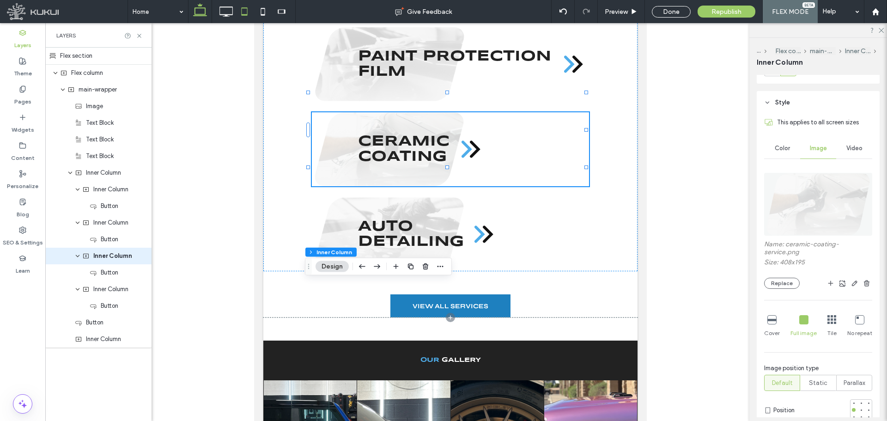
click at [202, 15] on use at bounding box center [200, 9] width 14 height 13
type input "**"
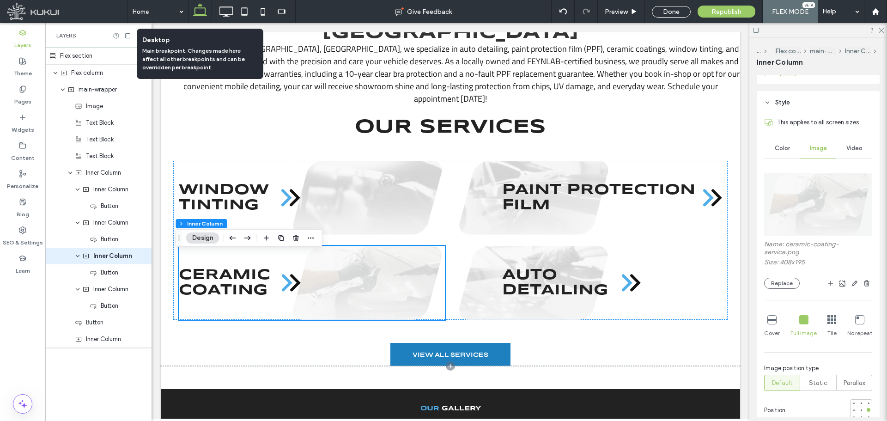
scroll to position [368, 0]
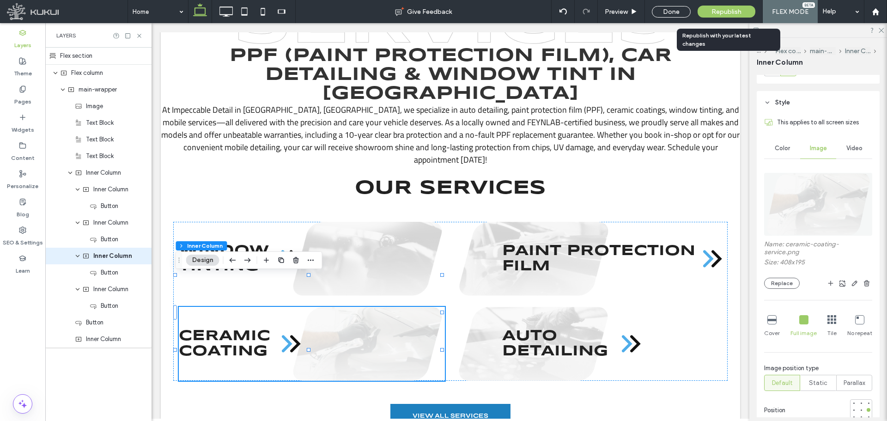
drag, startPoint x: 707, startPoint y: 12, endPoint x: 710, endPoint y: 16, distance: 5.0
click at [707, 12] on div "Republish" at bounding box center [727, 12] width 58 height 12
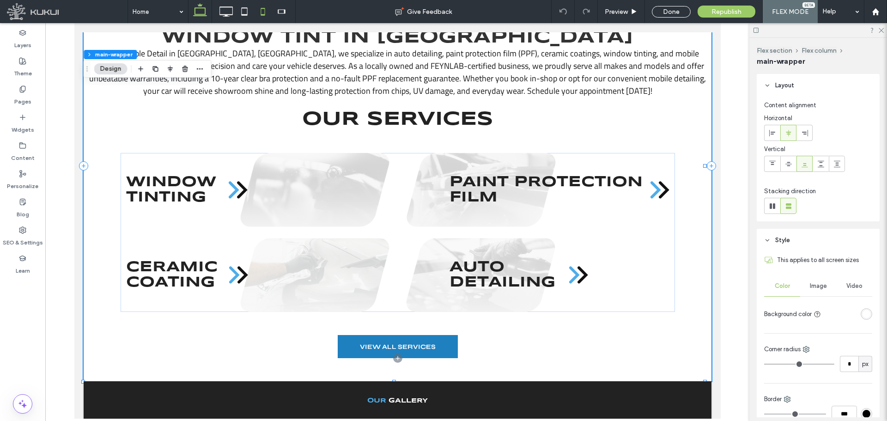
click at [266, 12] on icon at bounding box center [263, 11] width 18 height 18
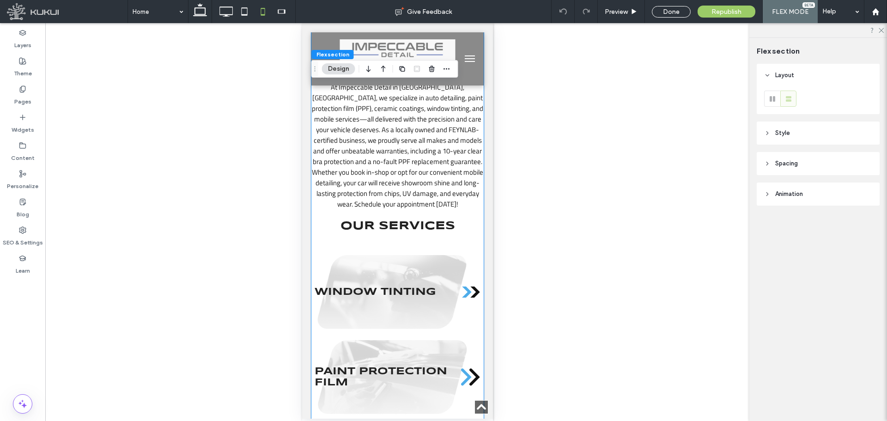
scroll to position [478, 0]
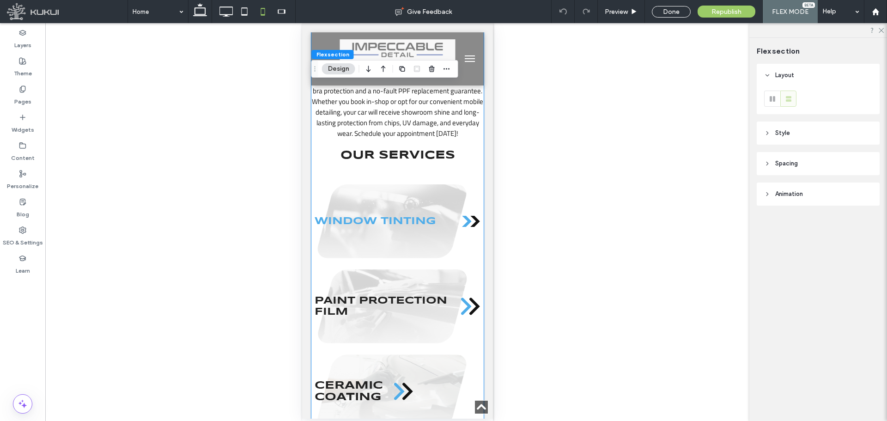
click at [459, 218] on link "WINDOW TINTING" at bounding box center [396, 221] width 165 height 11
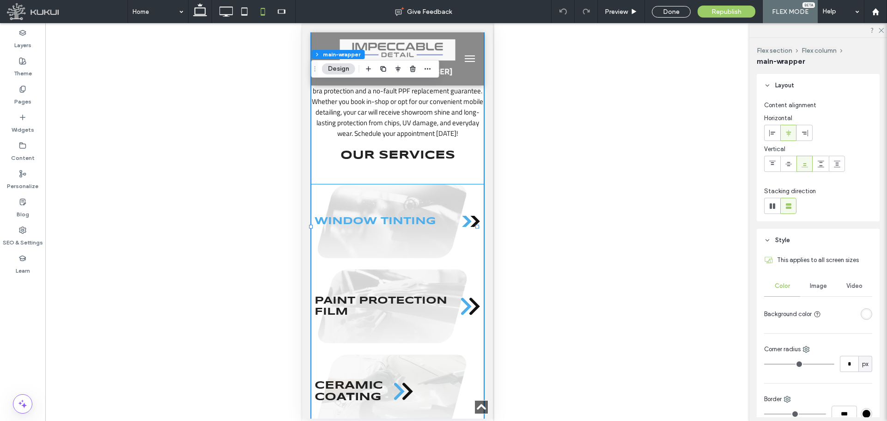
click at [397, 219] on span "WINDOW TINTING" at bounding box center [375, 221] width 122 height 11
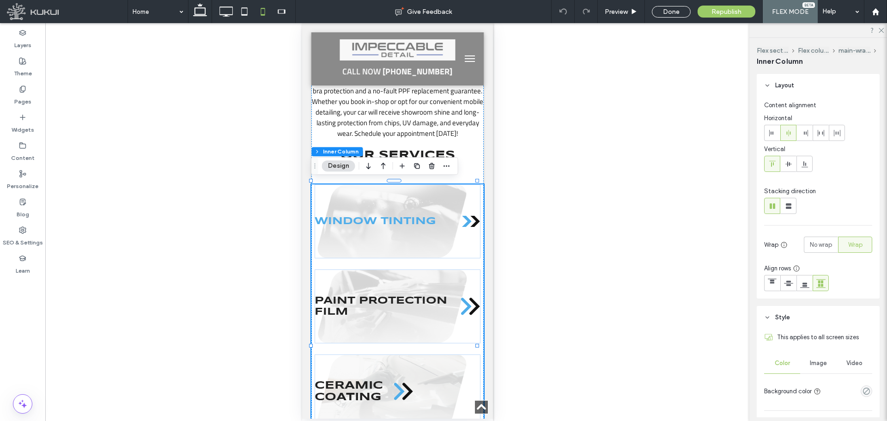
click at [426, 216] on span "WINDOW TINTING" at bounding box center [375, 221] width 122 height 11
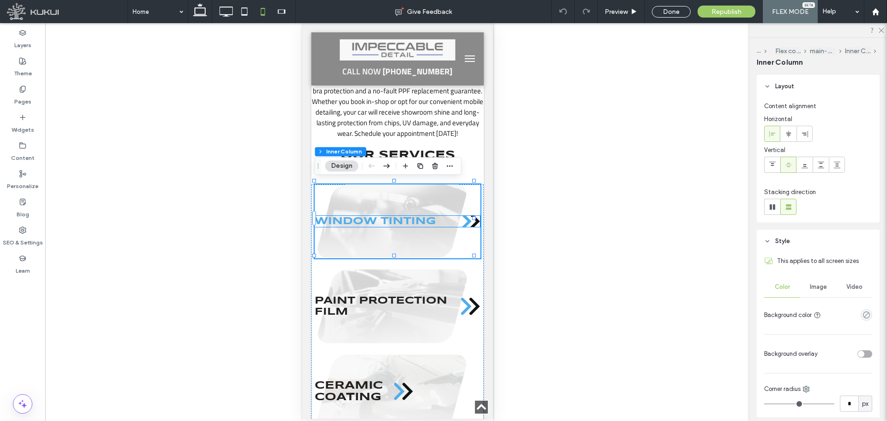
click at [439, 216] on link "WINDOW TINTING" at bounding box center [396, 221] width 165 height 11
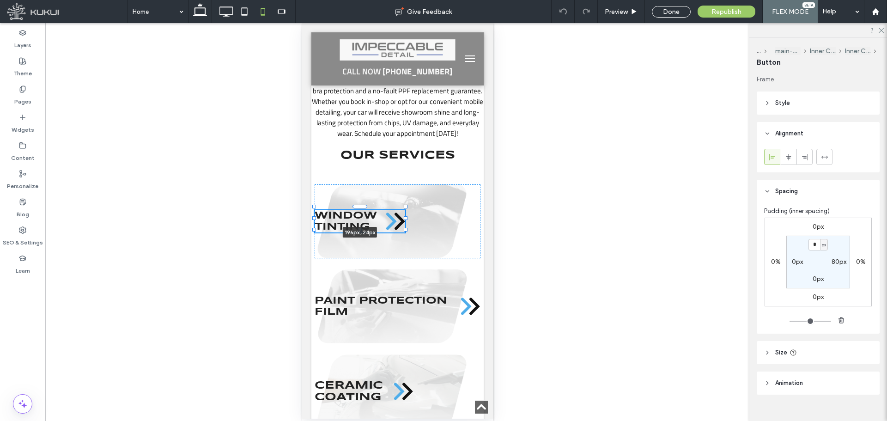
drag, startPoint x: 472, startPoint y: 219, endPoint x: 403, endPoint y: 218, distance: 68.4
click at [403, 218] on div at bounding box center [405, 218] width 4 height 4
type input "***"
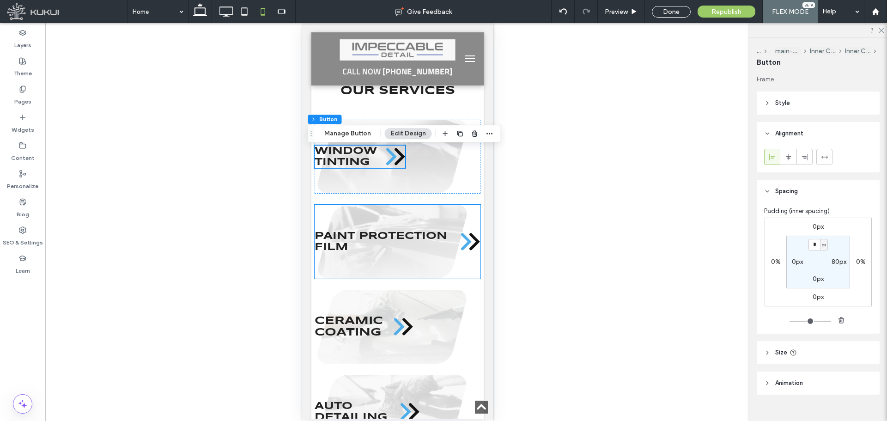
scroll to position [571, 0]
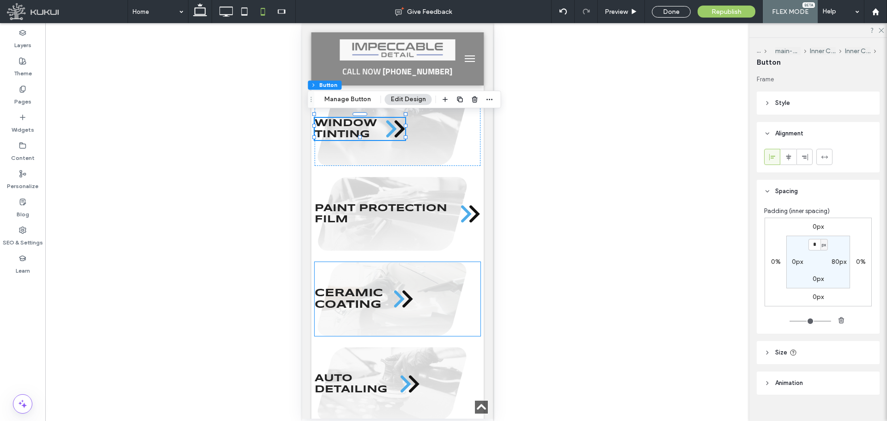
click at [447, 294] on div "CERAMIC COATING" at bounding box center [396, 299] width 165 height 74
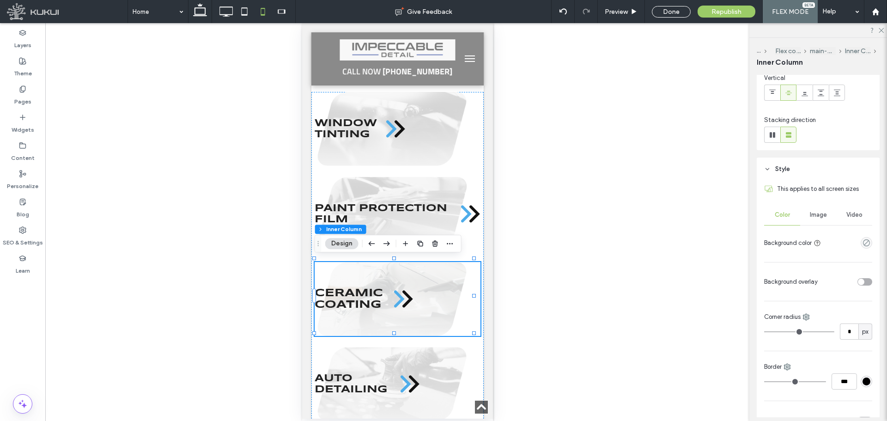
scroll to position [0, 0]
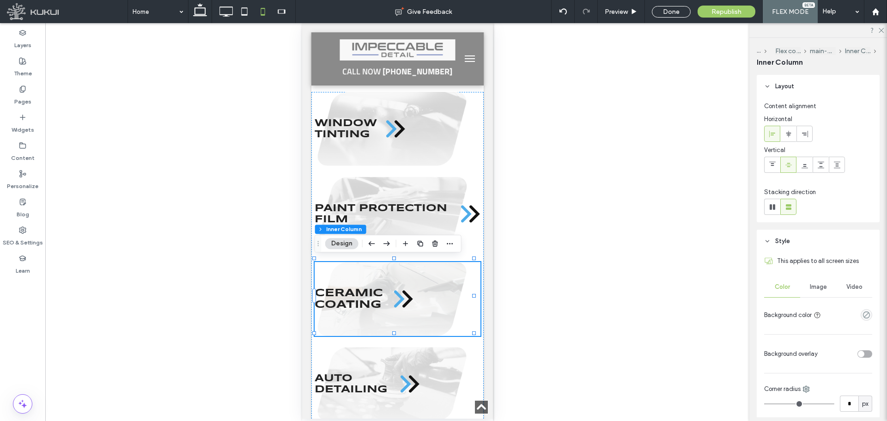
click at [820, 286] on span "Image" at bounding box center [818, 286] width 17 height 7
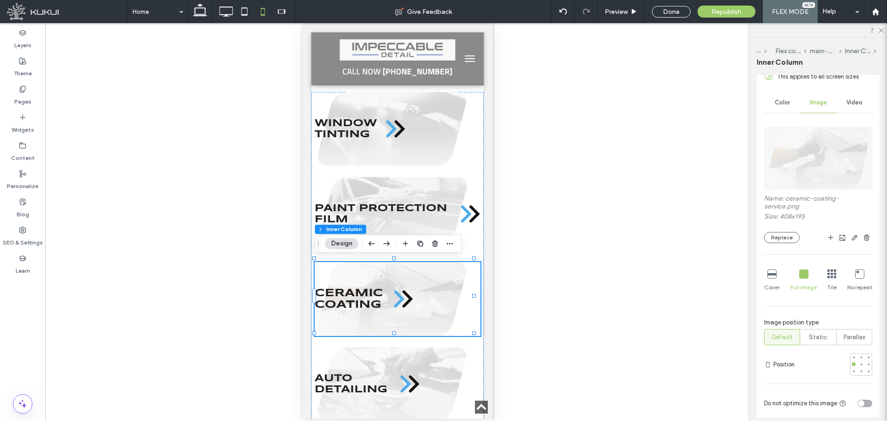
scroll to position [185, 0]
click at [716, 10] on span "Republish" at bounding box center [726, 12] width 30 height 8
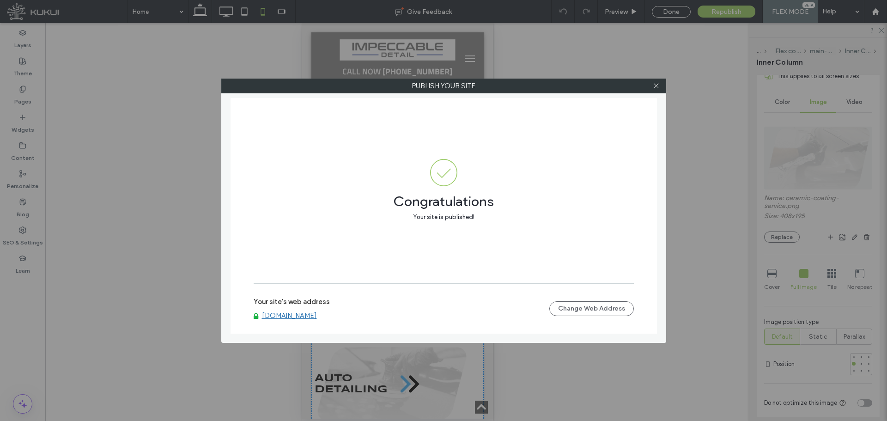
drag, startPoint x: 655, startPoint y: 85, endPoint x: 510, endPoint y: 34, distance: 153.9
click at [650, 85] on div at bounding box center [657, 86] width 14 height 14
